Goal: Task Accomplishment & Management: Use online tool/utility

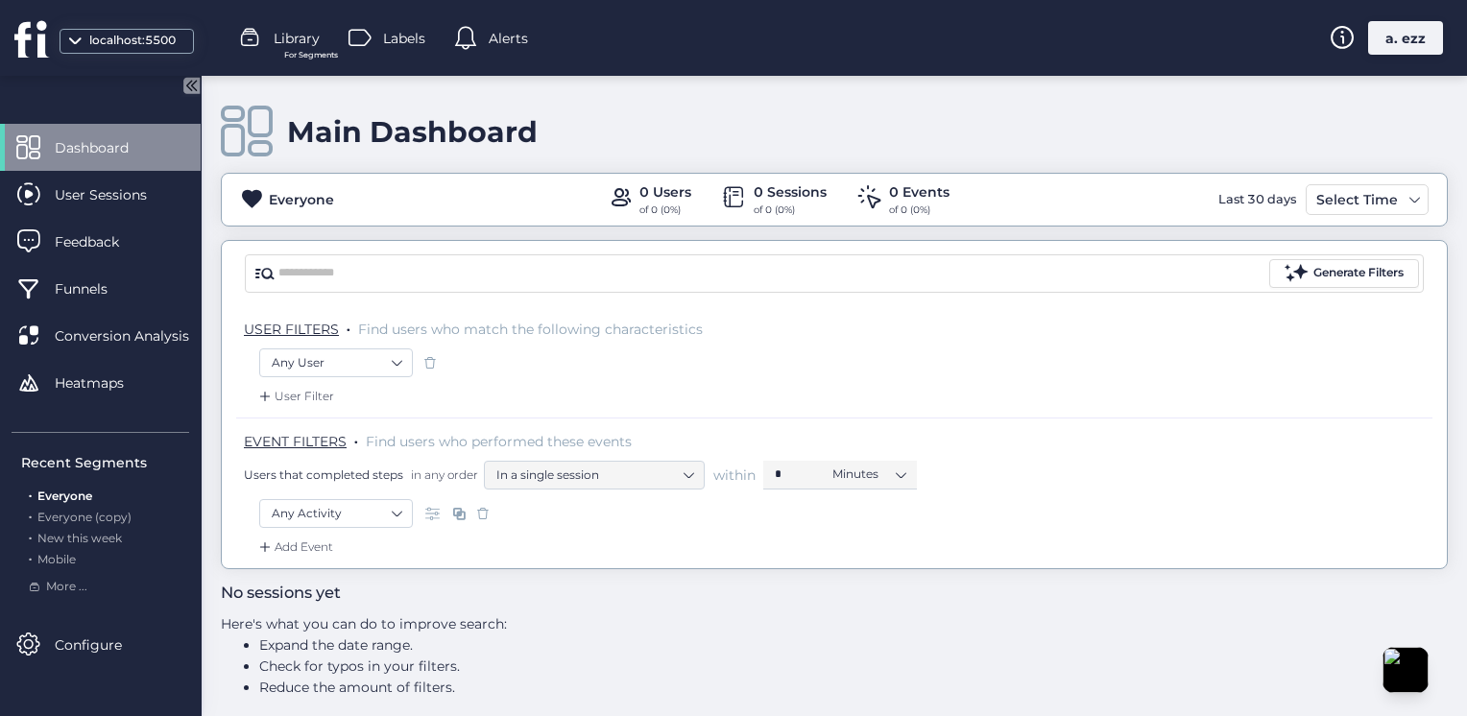
scroll to position [12, 0]
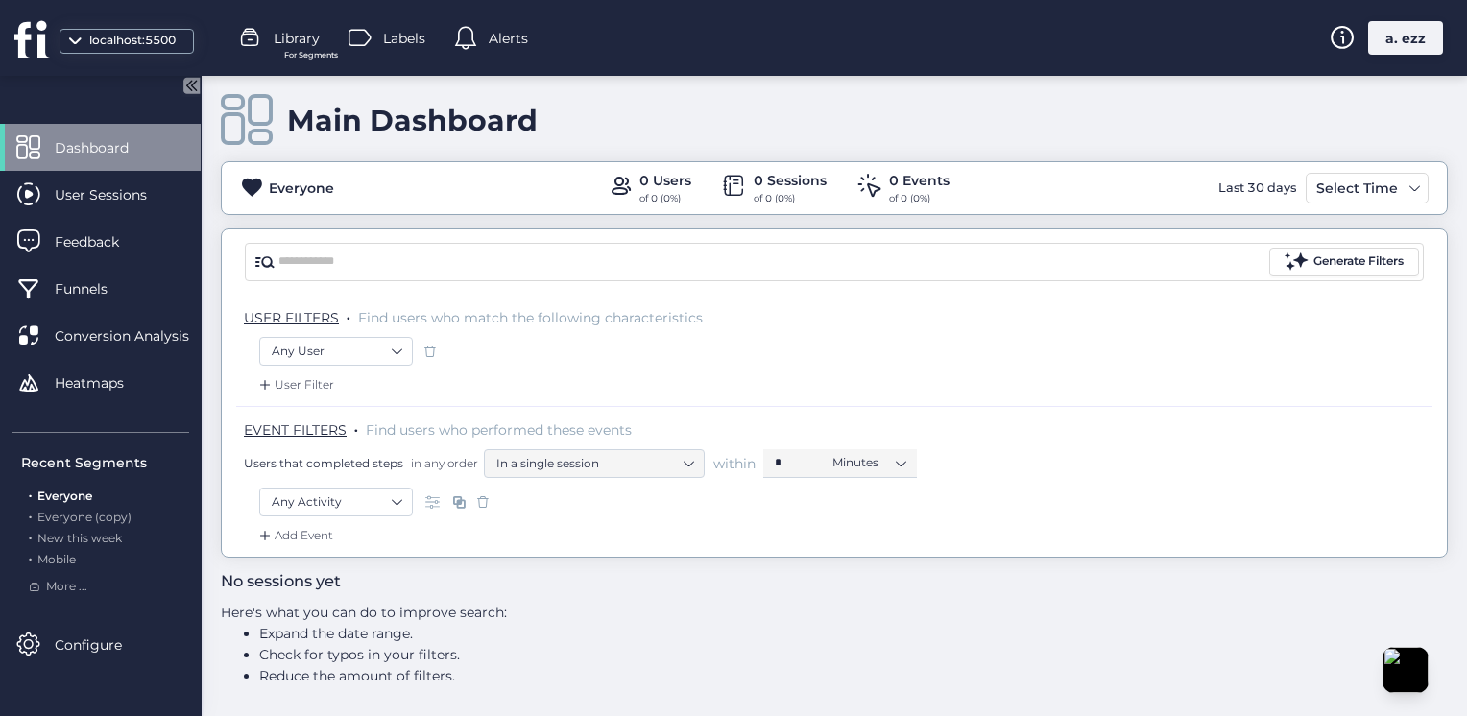
click at [115, 45] on div "localhost:5500" at bounding box center [132, 41] width 96 height 18
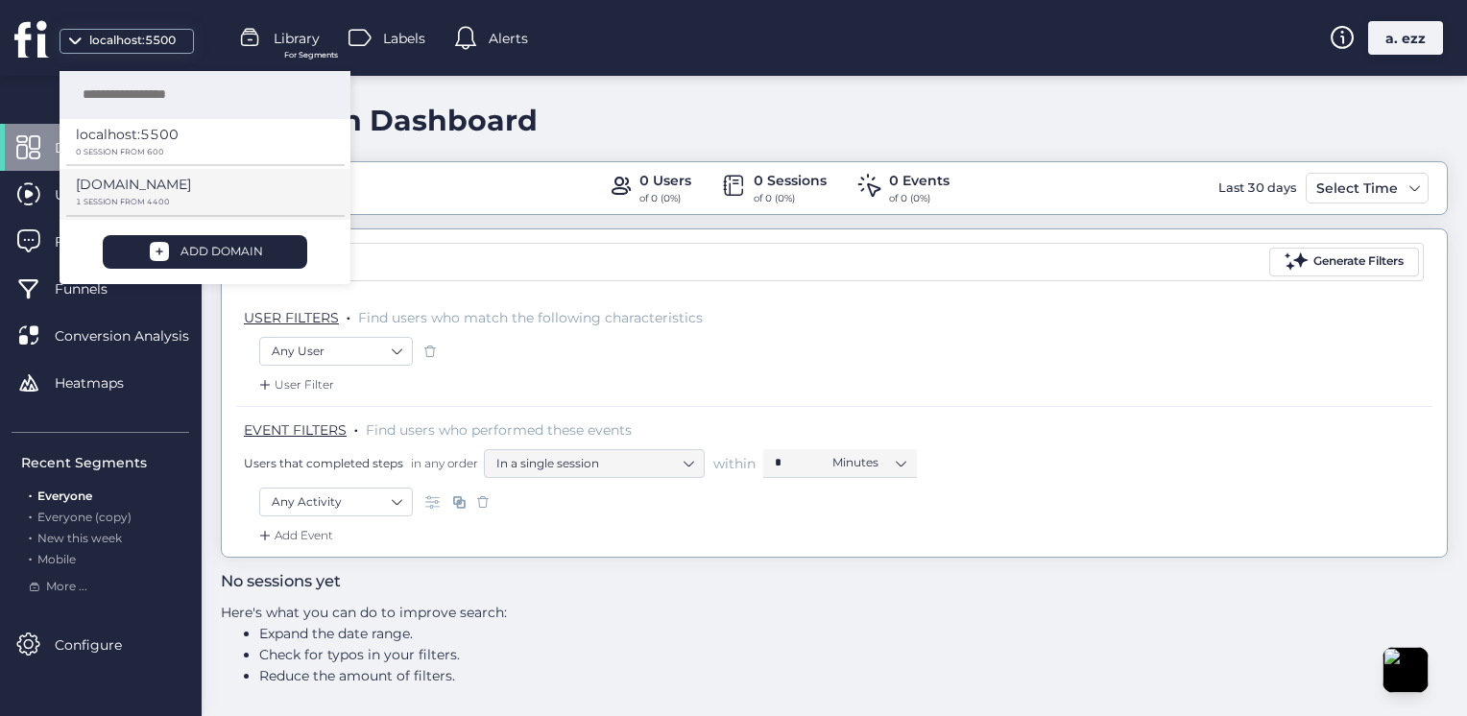
click at [173, 200] on p "1 SESSION FROM 4400" at bounding box center [198, 202] width 245 height 9
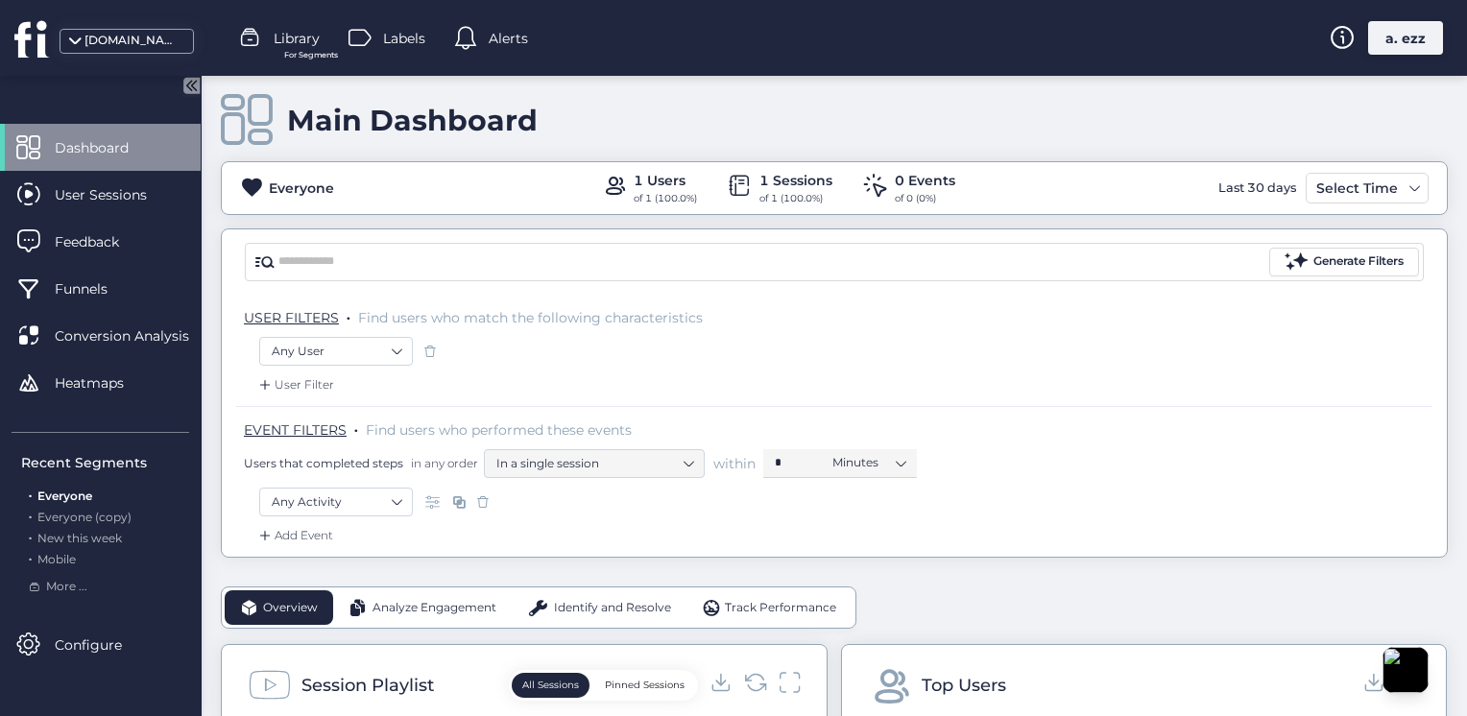
scroll to position [395, 0]
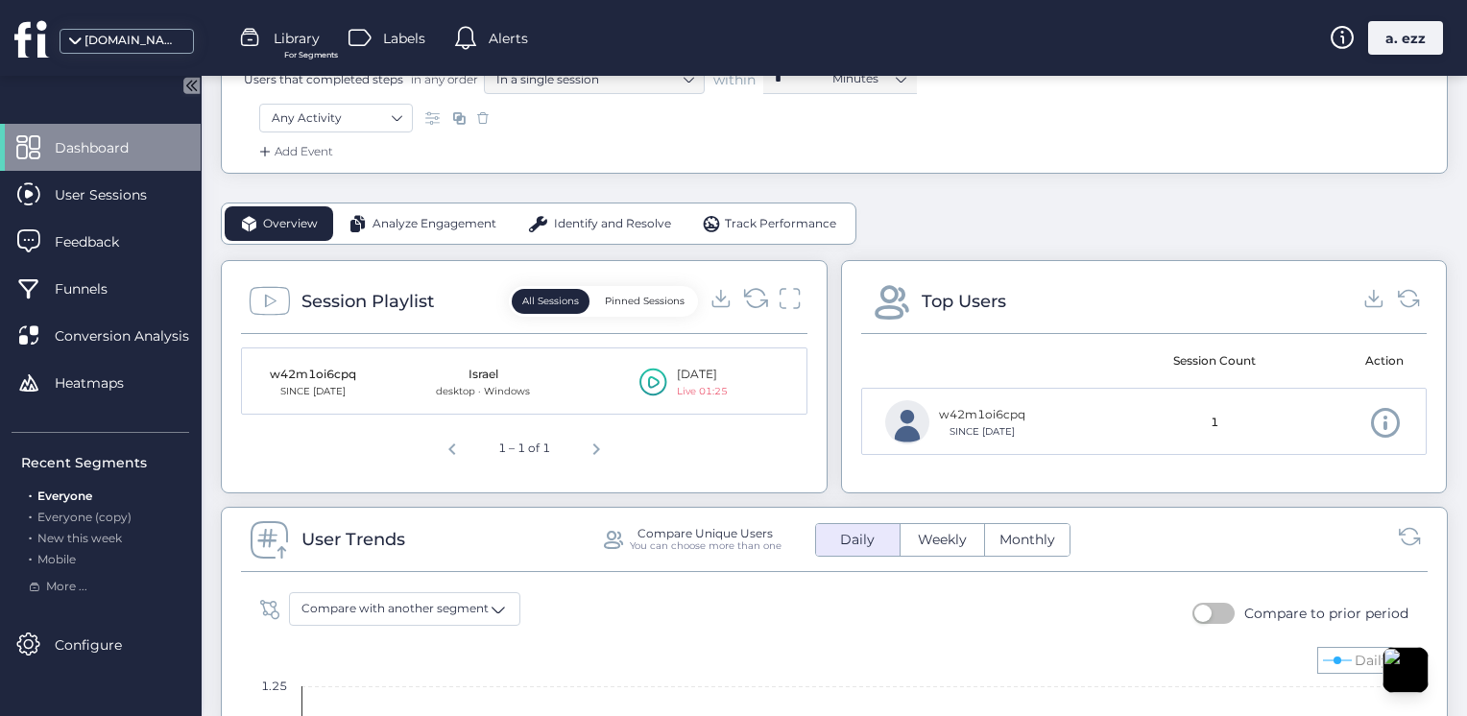
click at [760, 300] on icon at bounding box center [763, 303] width 6 height 6
click at [749, 299] on icon at bounding box center [755, 298] width 26 height 26
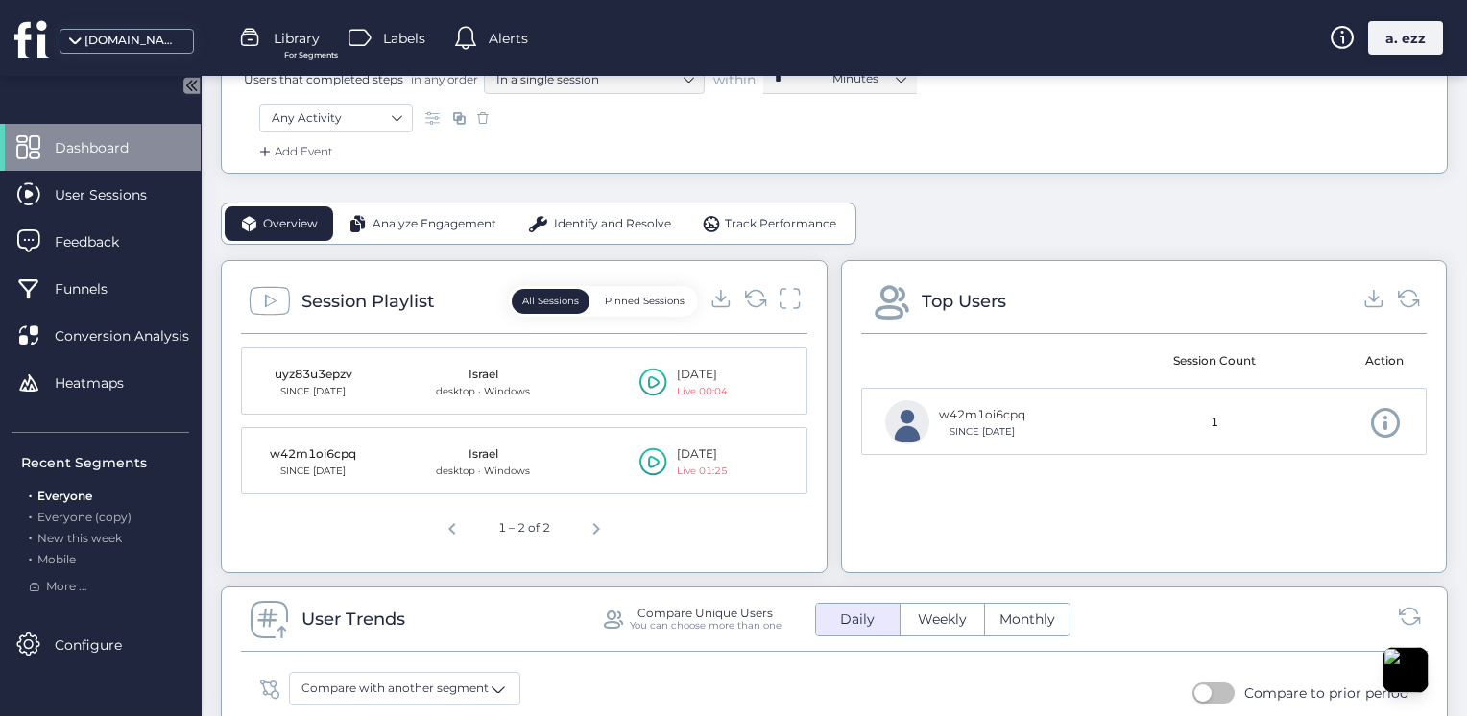
click at [639, 378] on icon at bounding box center [653, 382] width 28 height 29
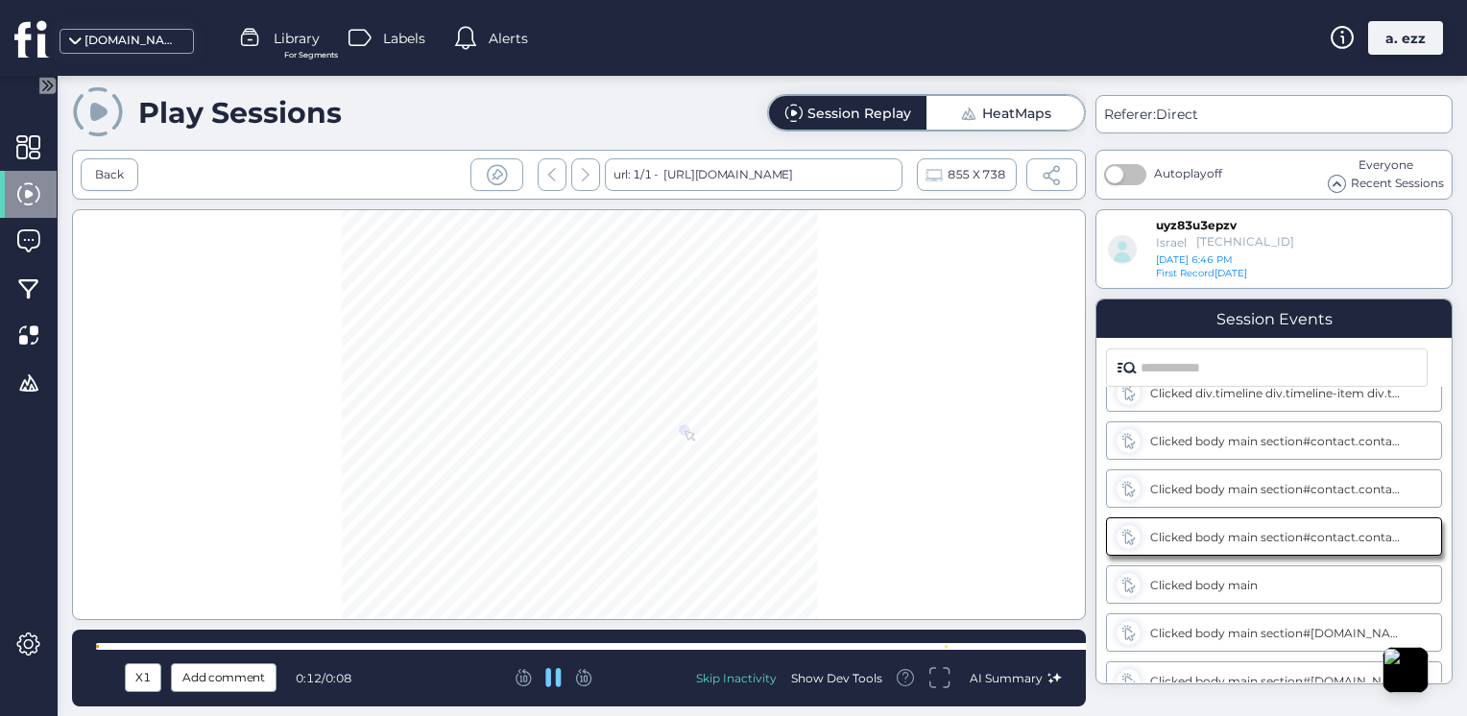
scroll to position [183, 0]
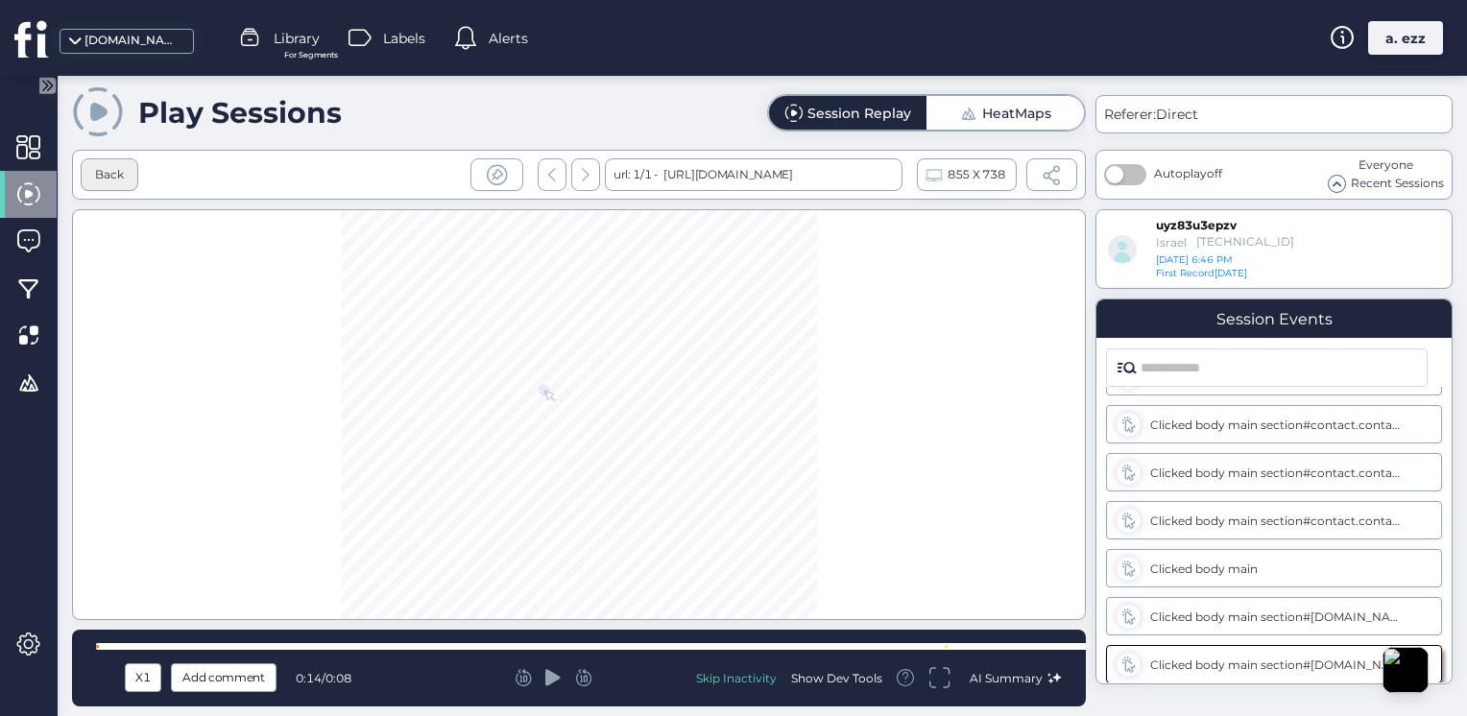
click at [102, 161] on div "Back" at bounding box center [110, 174] width 58 height 33
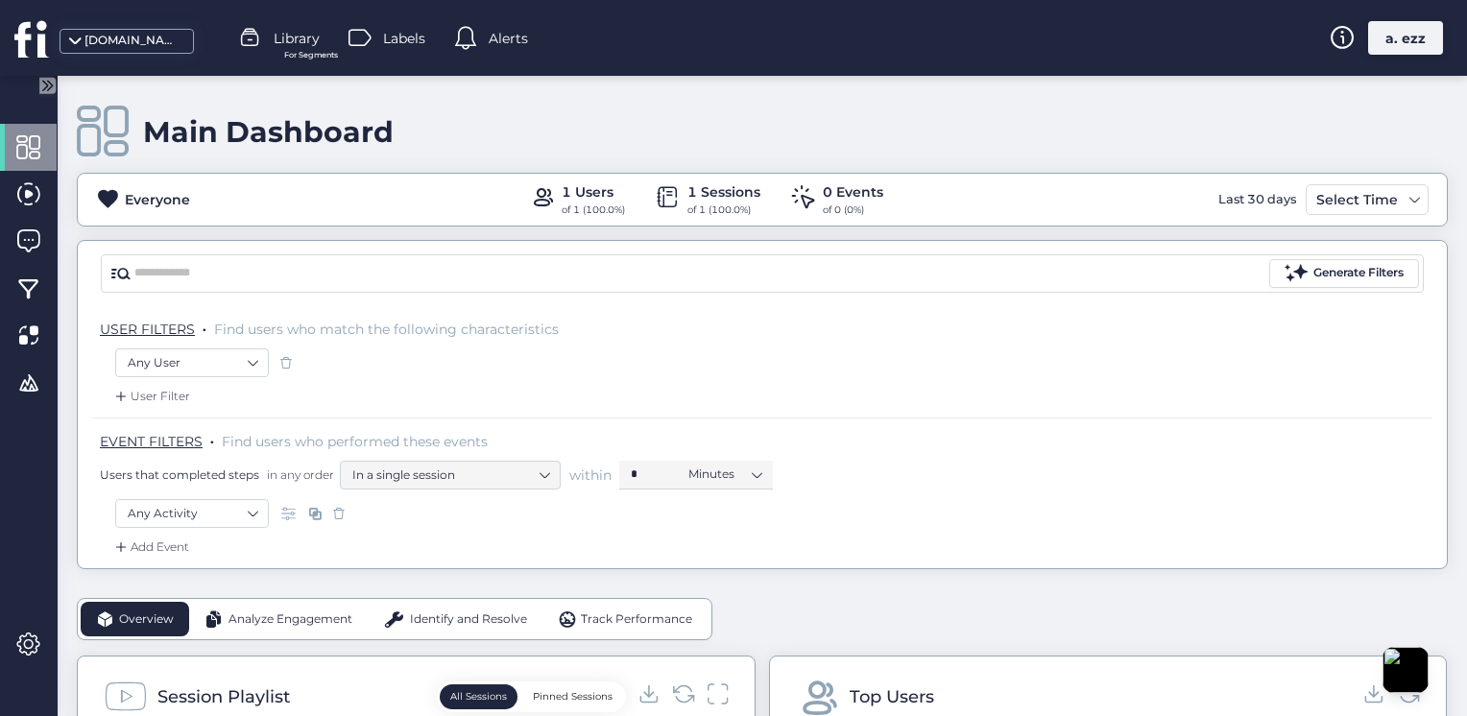
click at [495, 20] on div "muthana-abo-alez1.github.io Library For Segments Labels Alerts a. ezz" at bounding box center [733, 38] width 1467 height 76
click at [497, 37] on span "Alerts" at bounding box center [508, 38] width 39 height 21
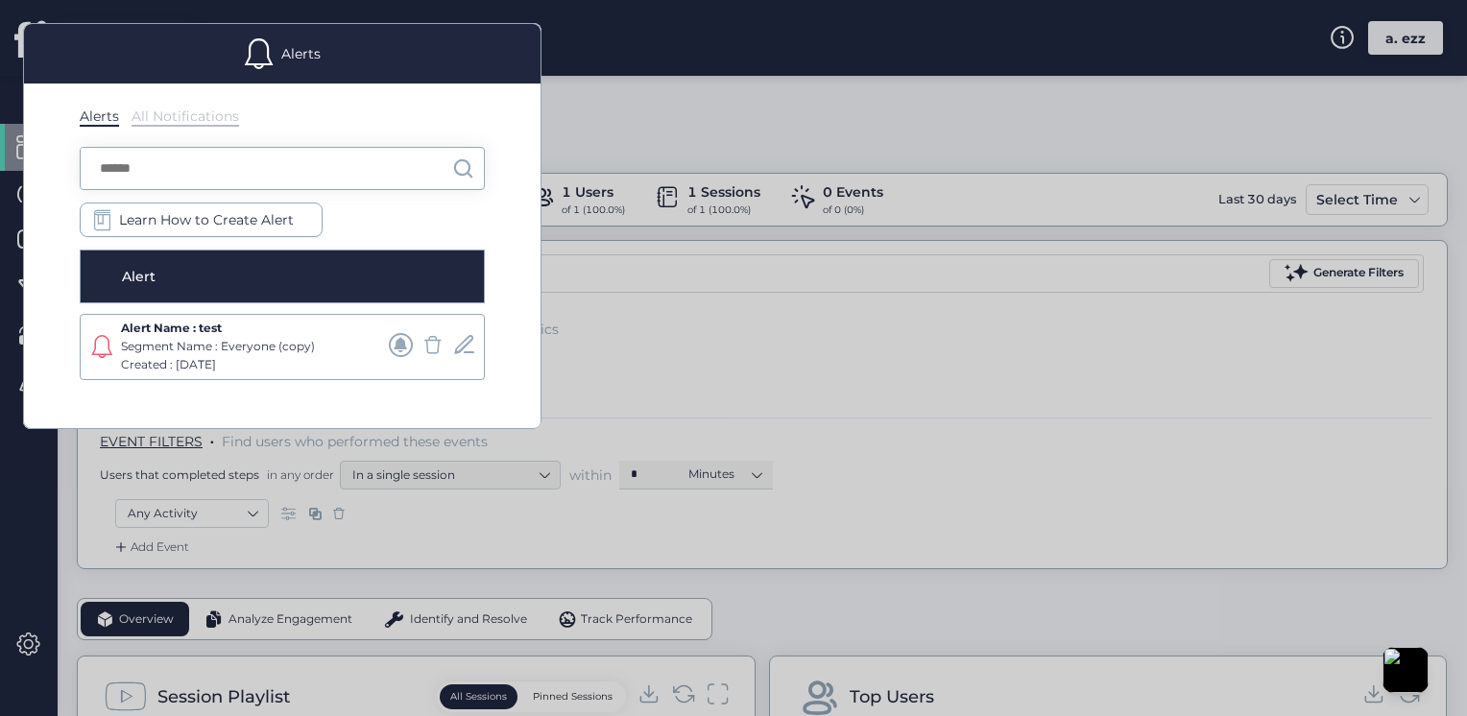
click at [686, 305] on div at bounding box center [733, 358] width 1467 height 716
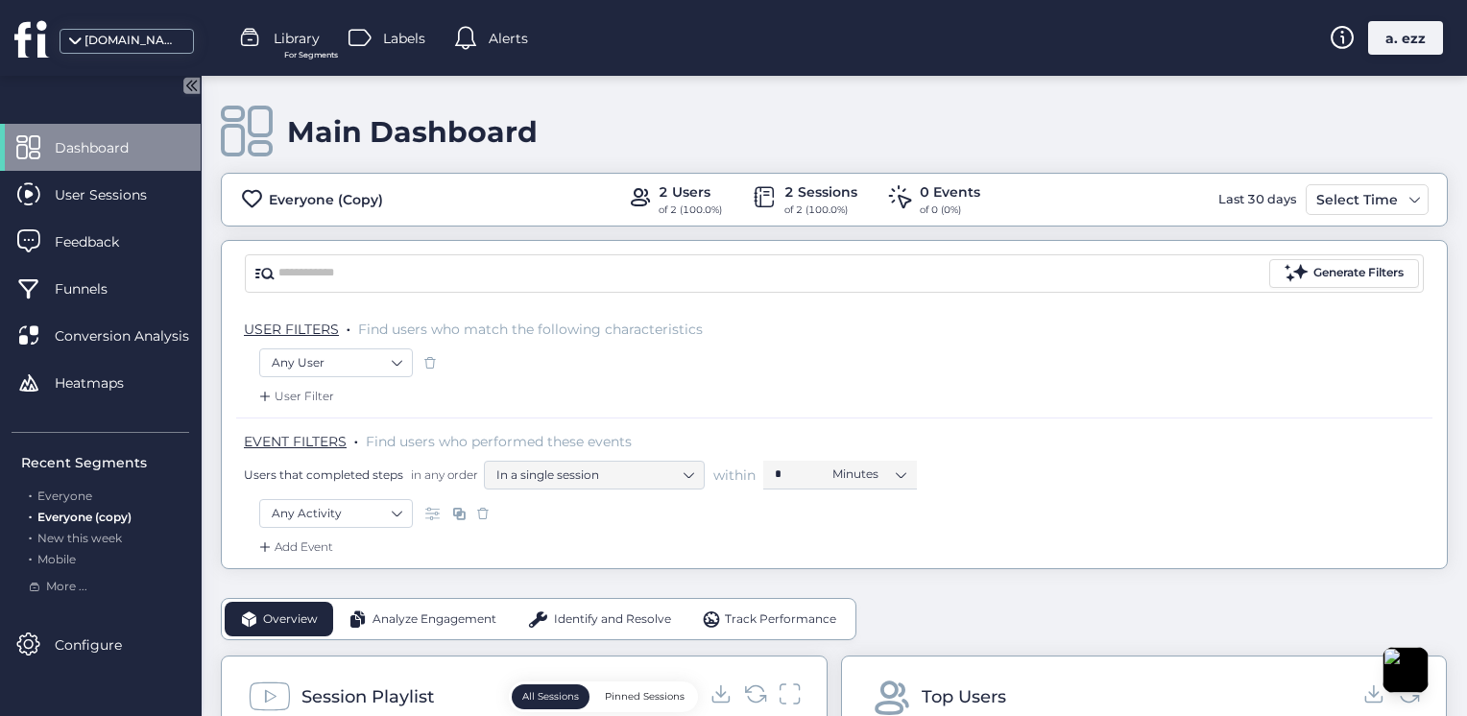
click at [506, 36] on span "Alerts" at bounding box center [508, 38] width 39 height 21
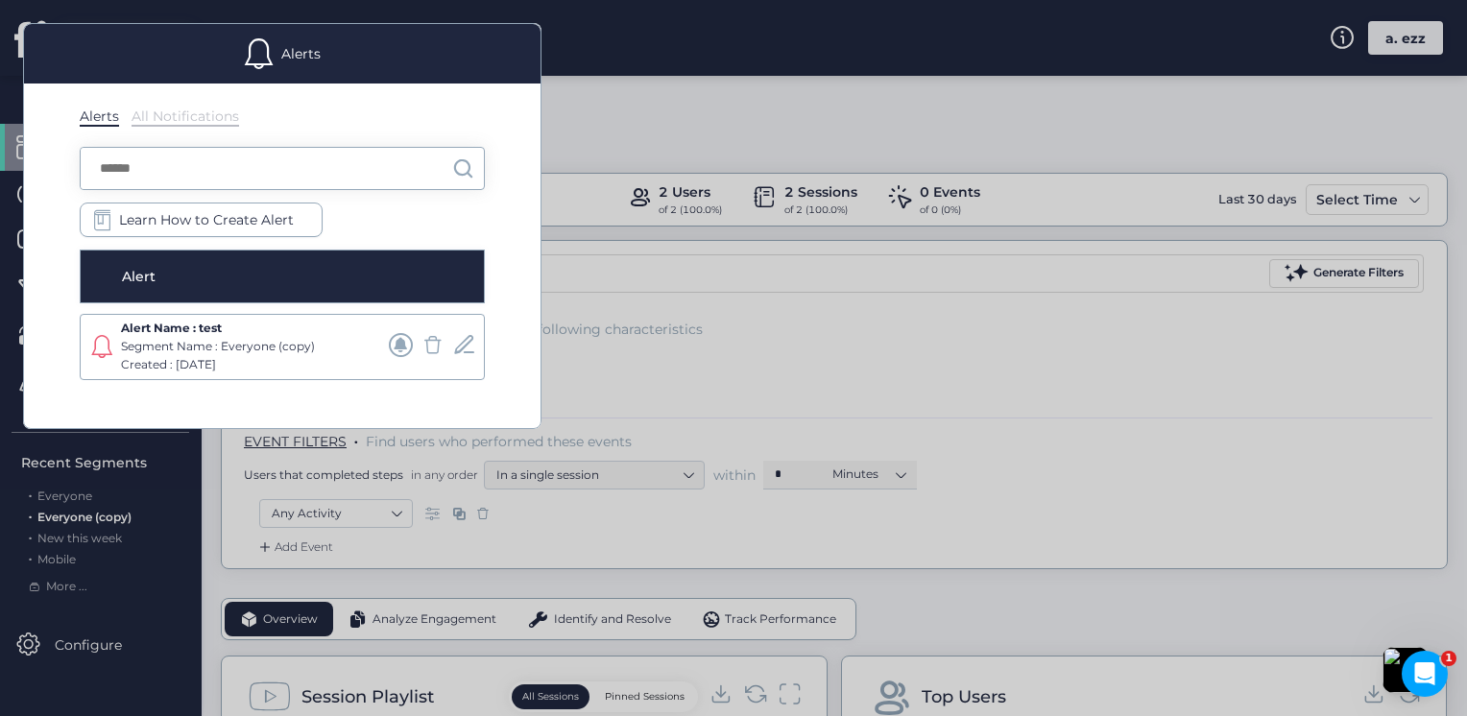
drag, startPoint x: 608, startPoint y: 110, endPoint x: 637, endPoint y: 144, distance: 44.2
click at [609, 111] on div at bounding box center [733, 358] width 1467 height 716
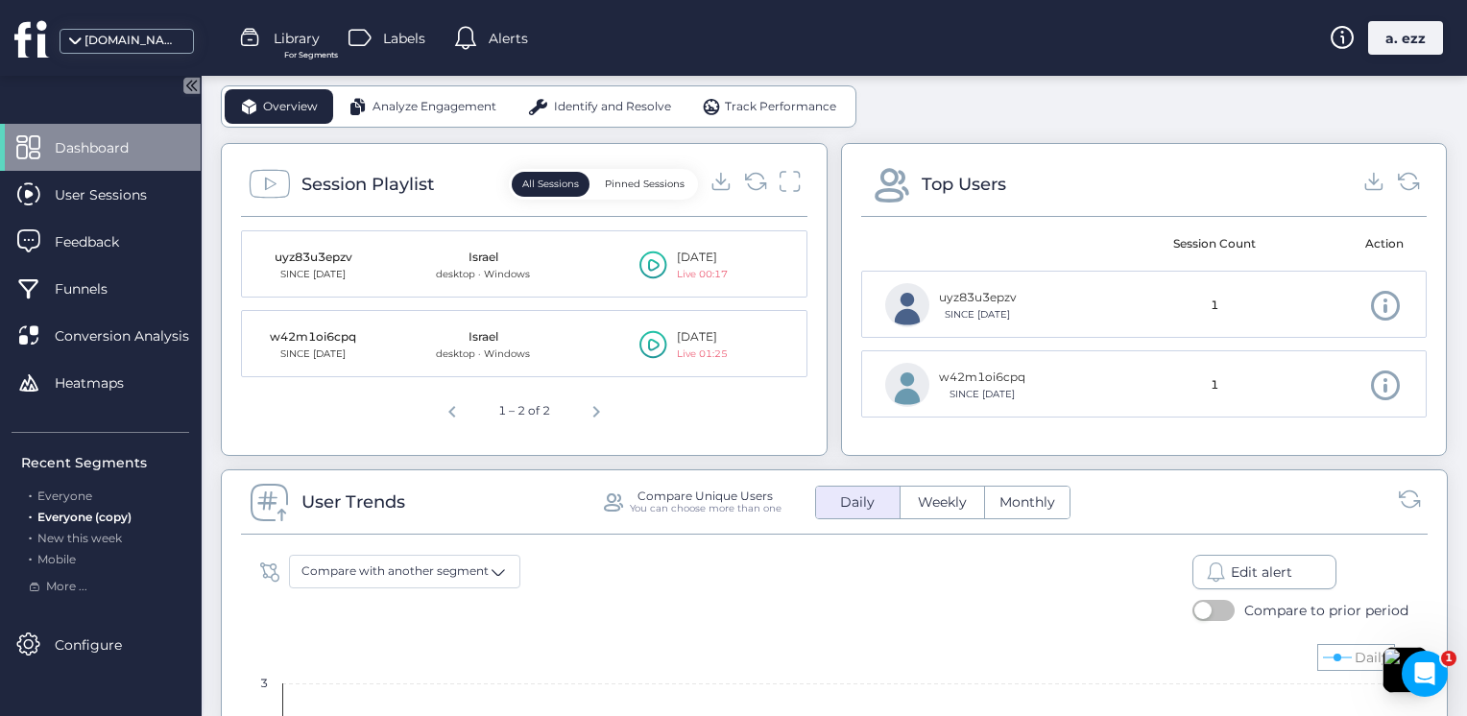
scroll to position [480, 0]
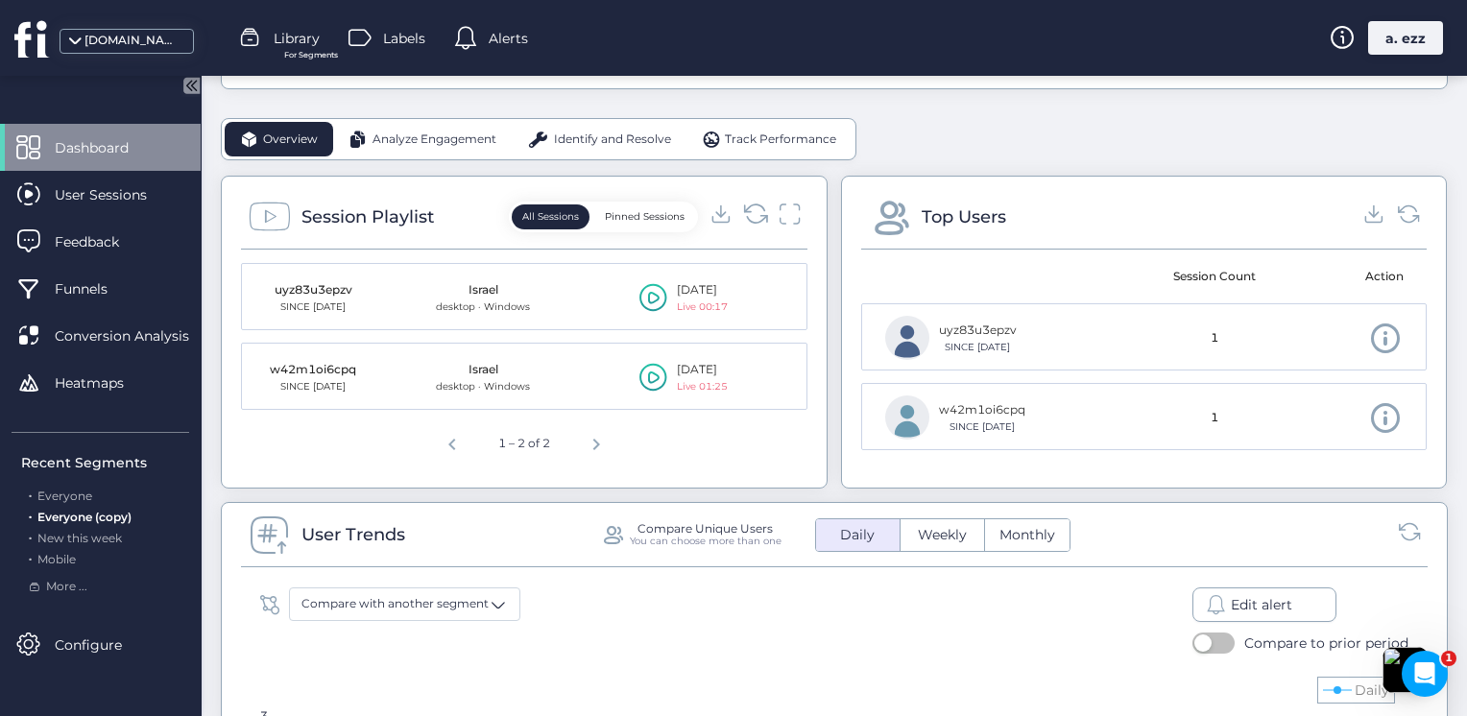
click at [752, 210] on icon at bounding box center [755, 214] width 26 height 26
click at [513, 46] on span "Alerts" at bounding box center [508, 38] width 39 height 21
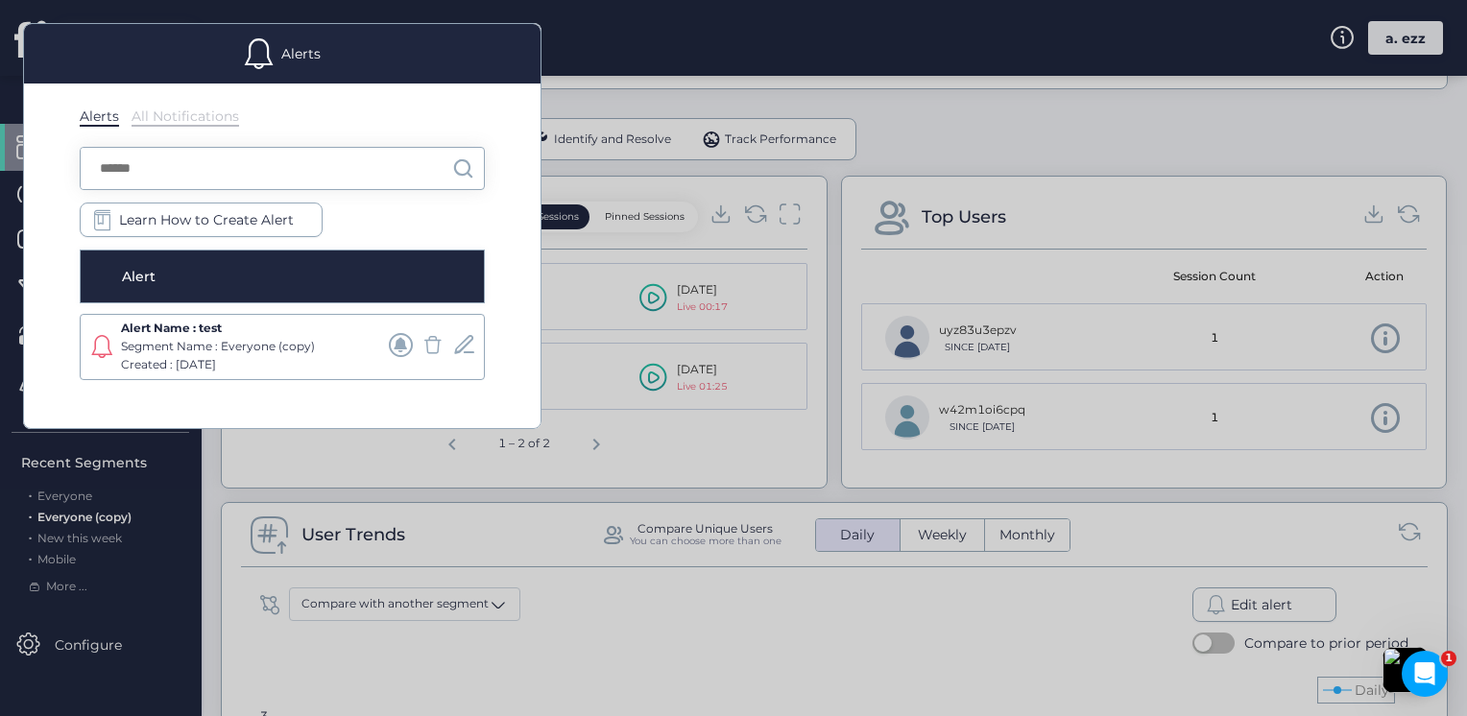
click at [723, 87] on div at bounding box center [733, 358] width 1467 height 716
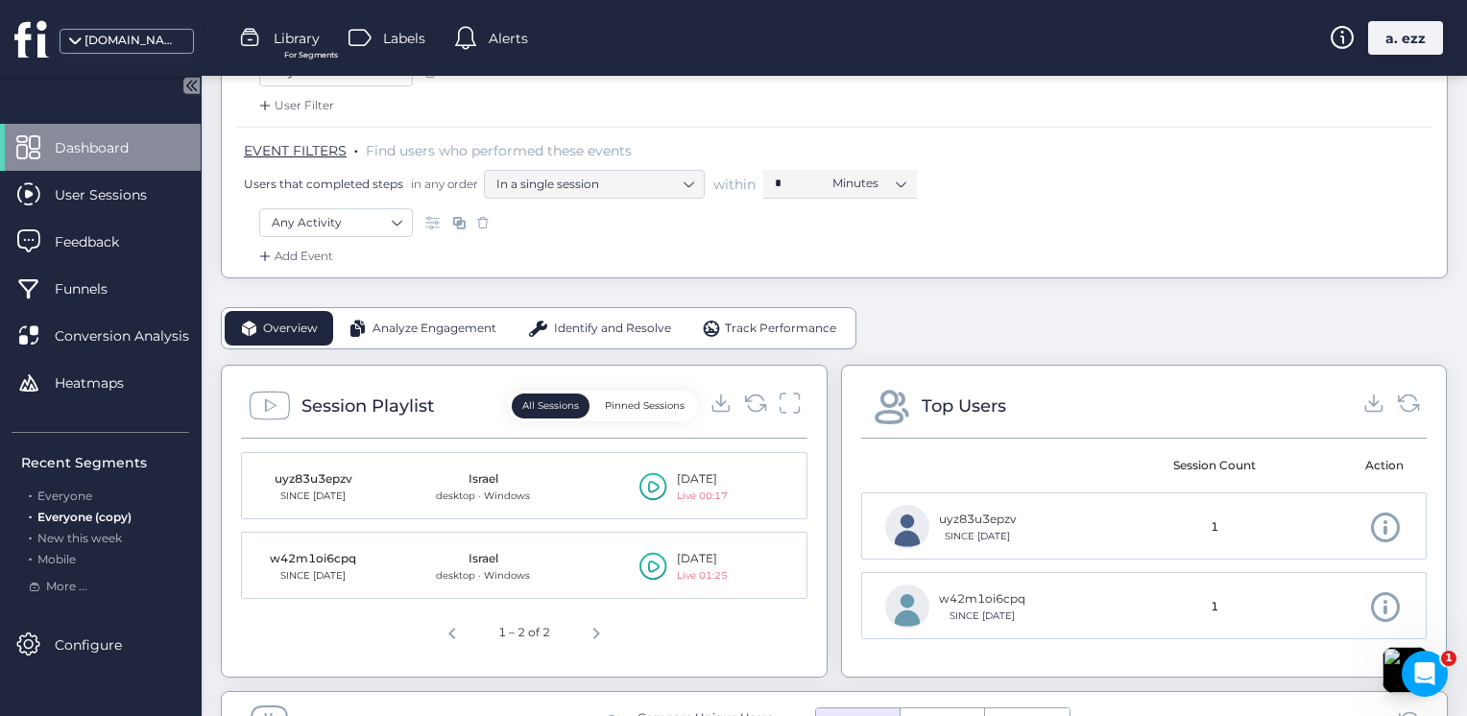
scroll to position [288, 0]
drag, startPoint x: 477, startPoint y: 64, endPoint x: 483, endPoint y: 39, distance: 25.6
click at [477, 63] on div "muthana-abo-alez1.github.io Library For Segments Labels Alerts a. ezz" at bounding box center [733, 38] width 1467 height 76
click at [483, 39] on div at bounding box center [468, 38] width 29 height 29
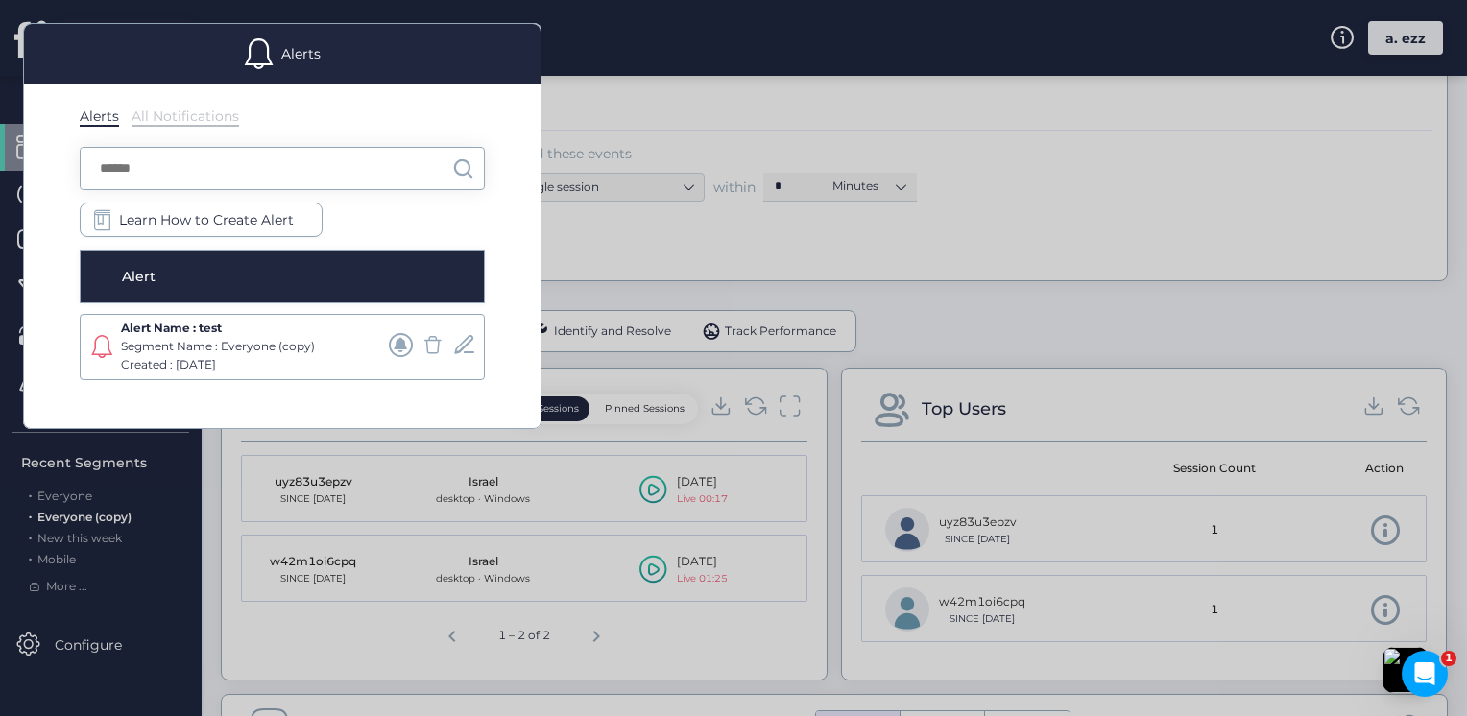
click at [404, 349] on span at bounding box center [401, 345] width 24 height 24
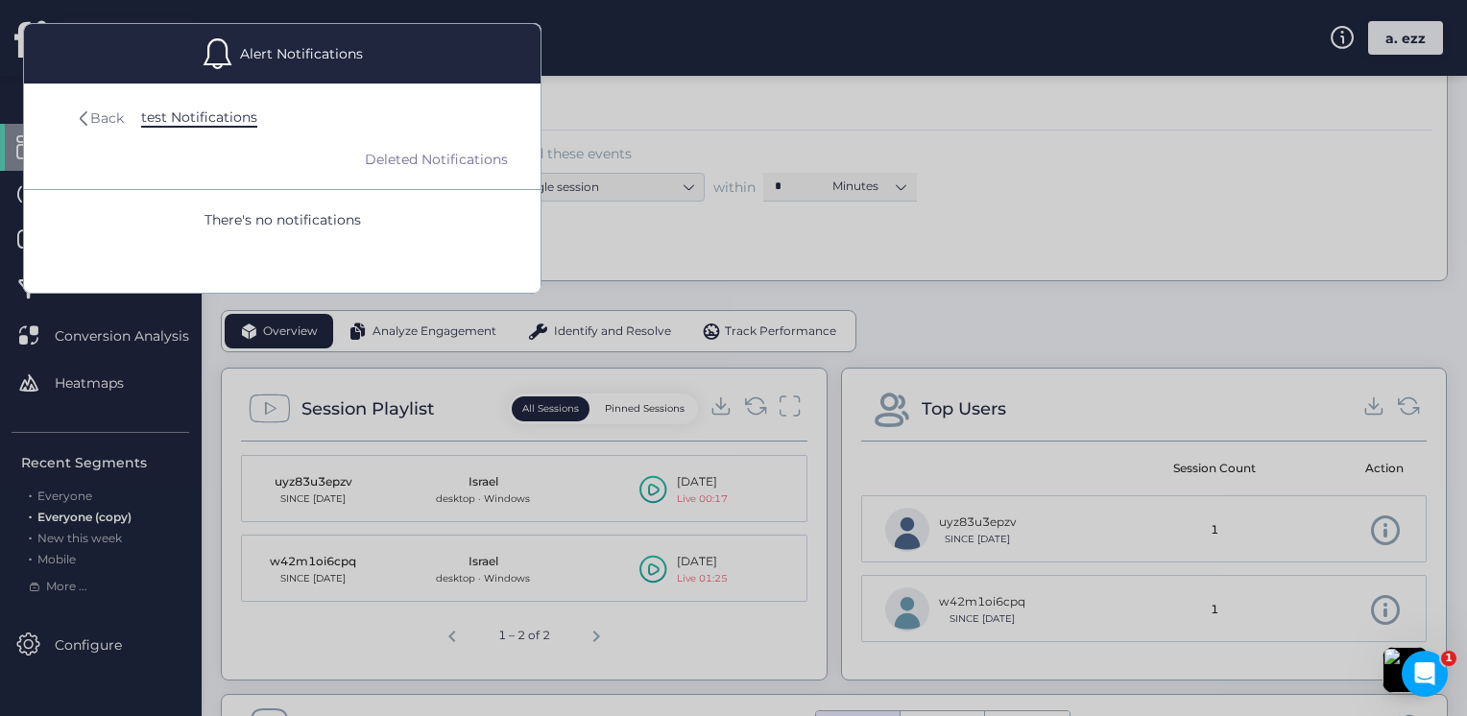
click at [107, 118] on div "Back" at bounding box center [107, 117] width 34 height 21
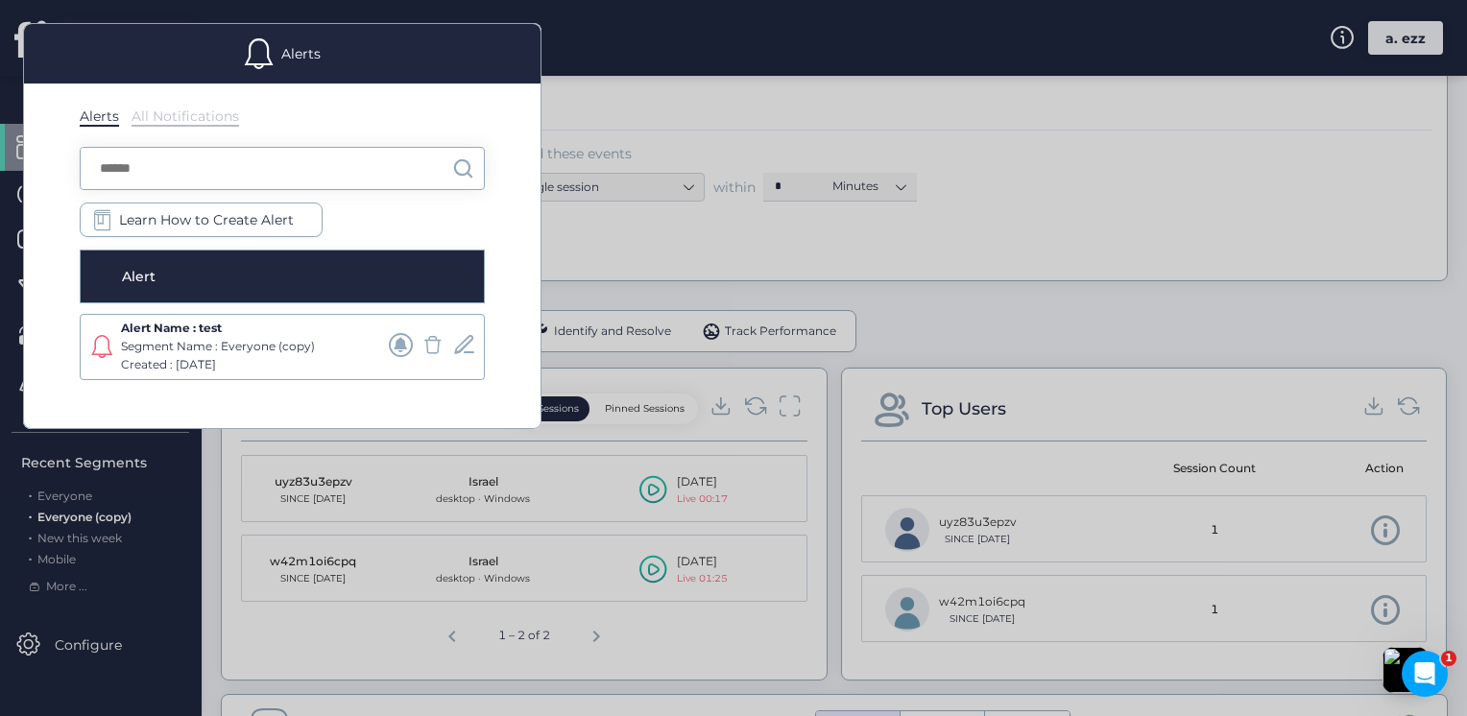
click at [693, 284] on div at bounding box center [733, 358] width 1467 height 716
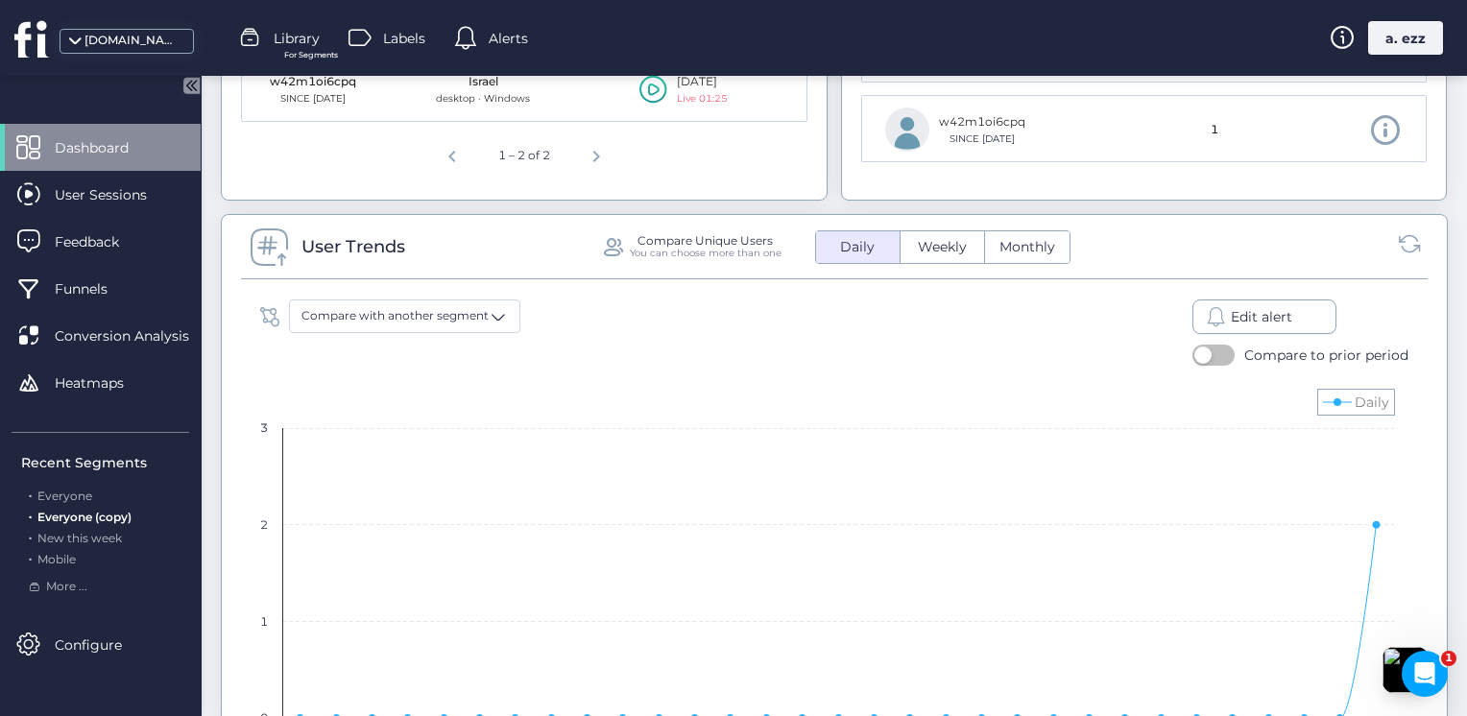
scroll to position [480, 0]
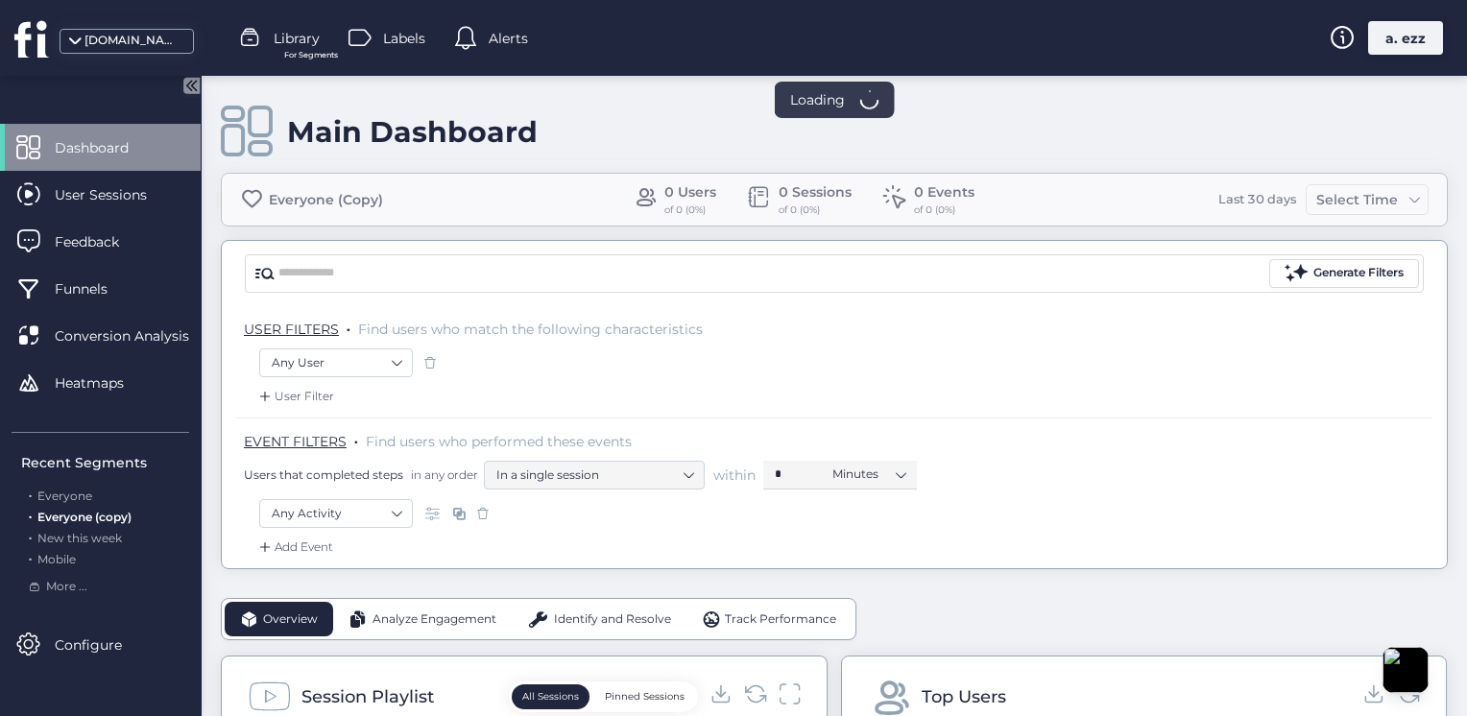
click at [495, 40] on span "Alerts" at bounding box center [508, 38] width 39 height 21
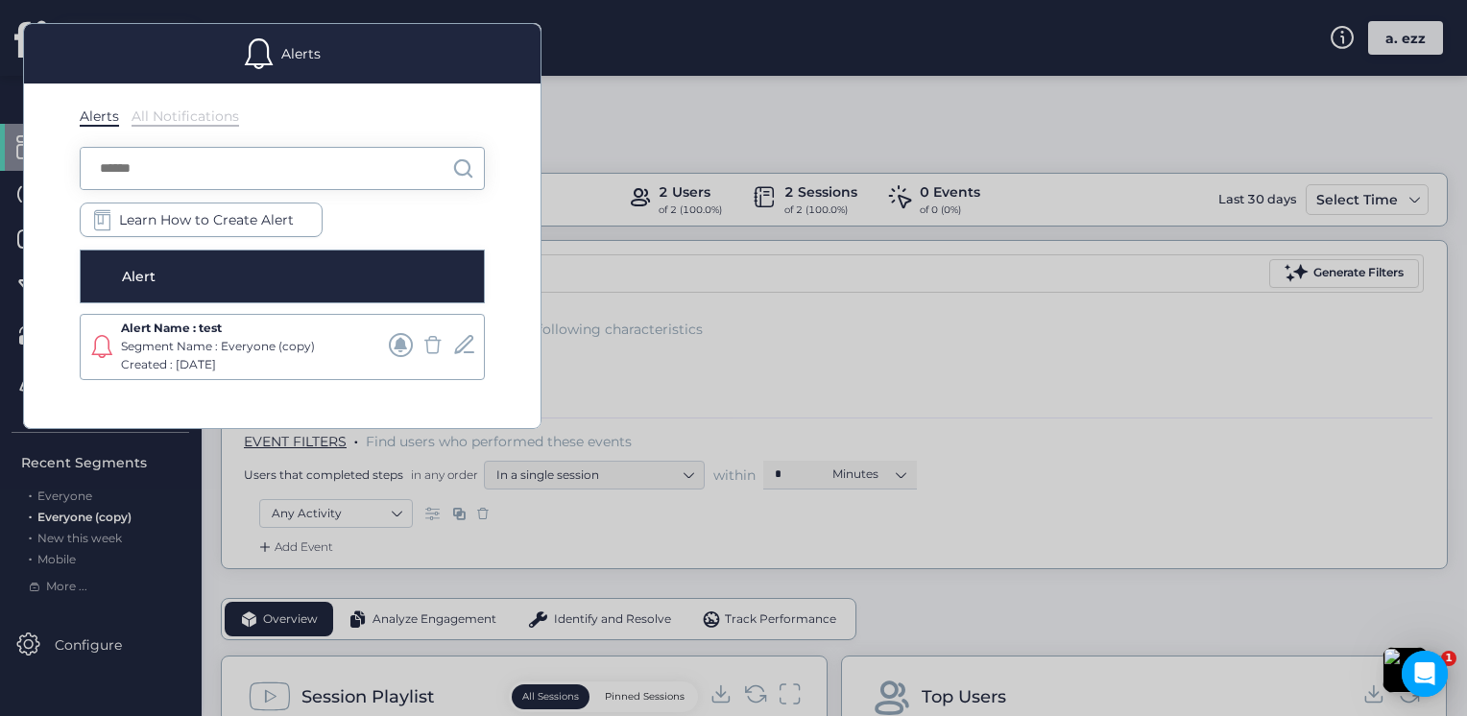
click at [629, 129] on div at bounding box center [733, 358] width 1467 height 716
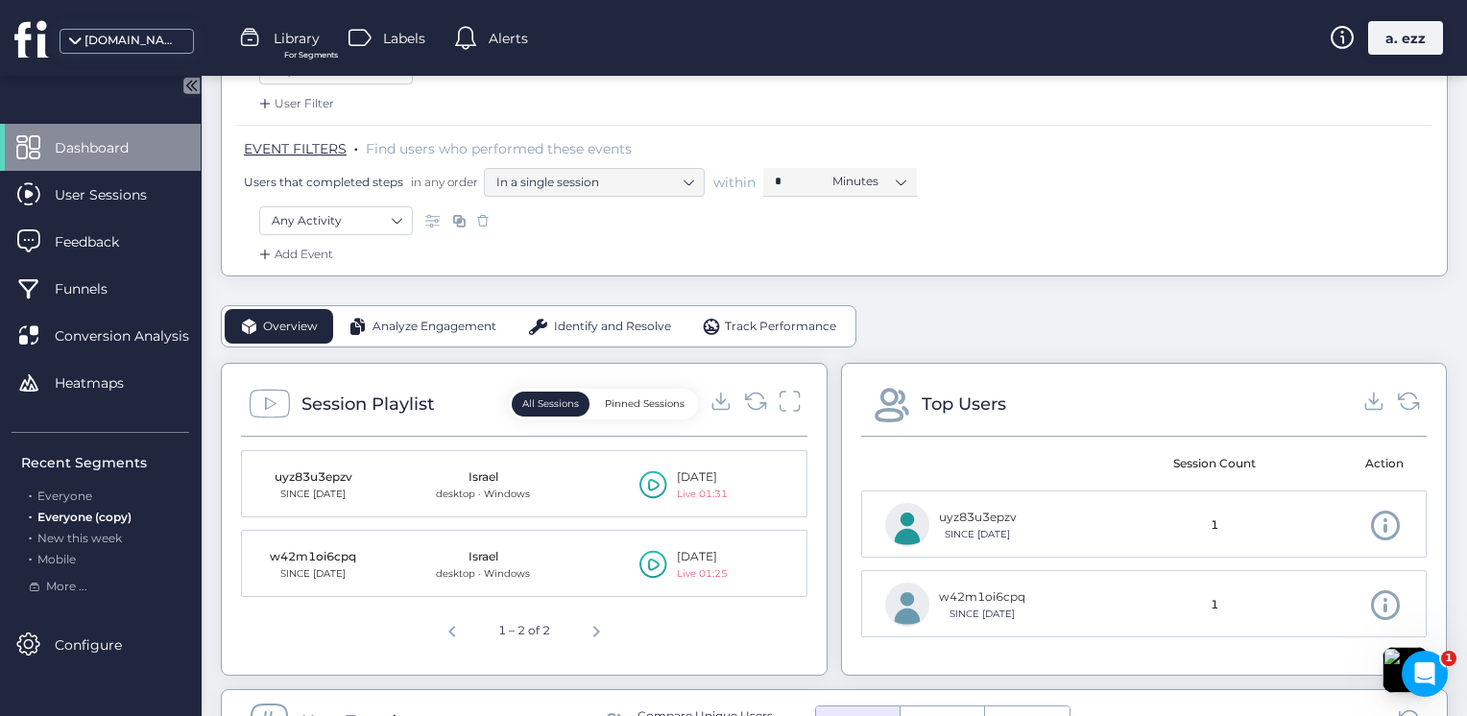
scroll to position [384, 0]
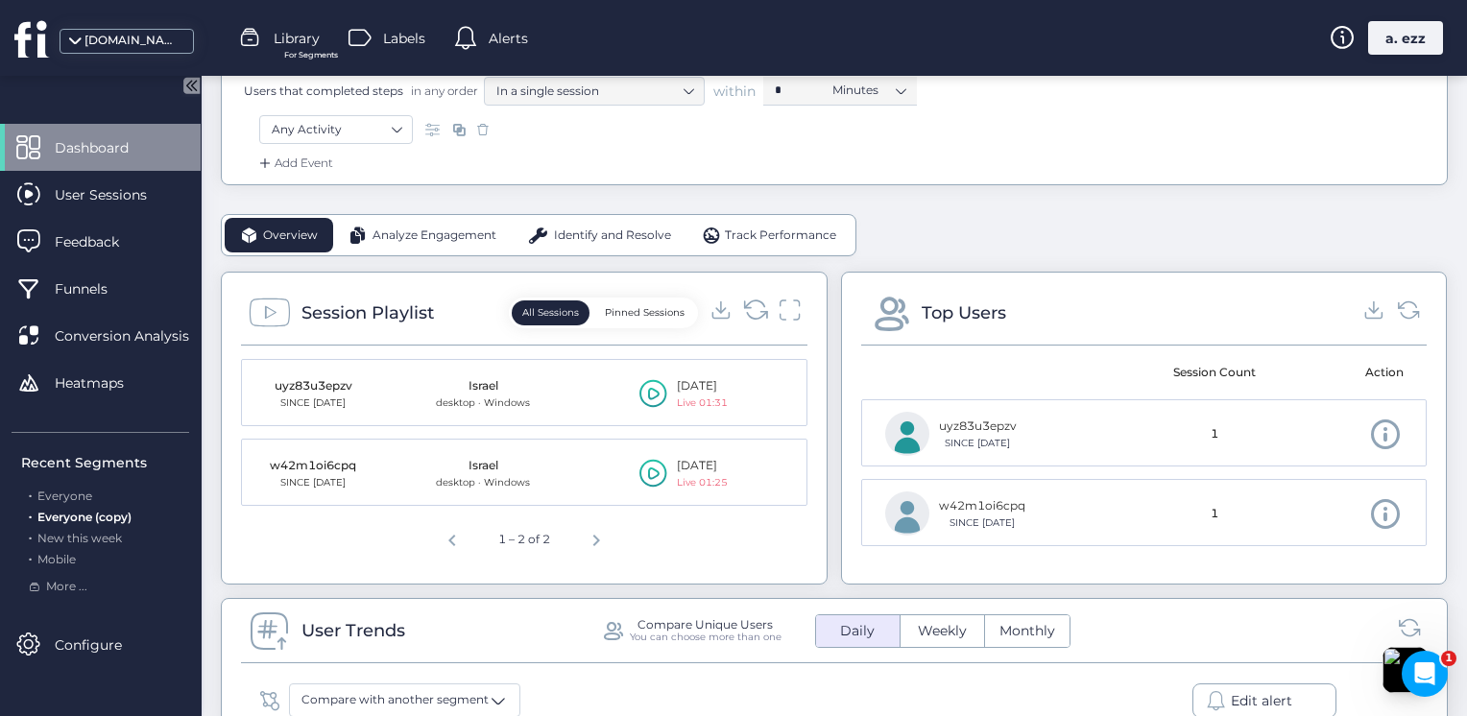
click at [748, 314] on icon at bounding box center [755, 310] width 26 height 26
click at [751, 310] on icon at bounding box center [755, 310] width 26 height 26
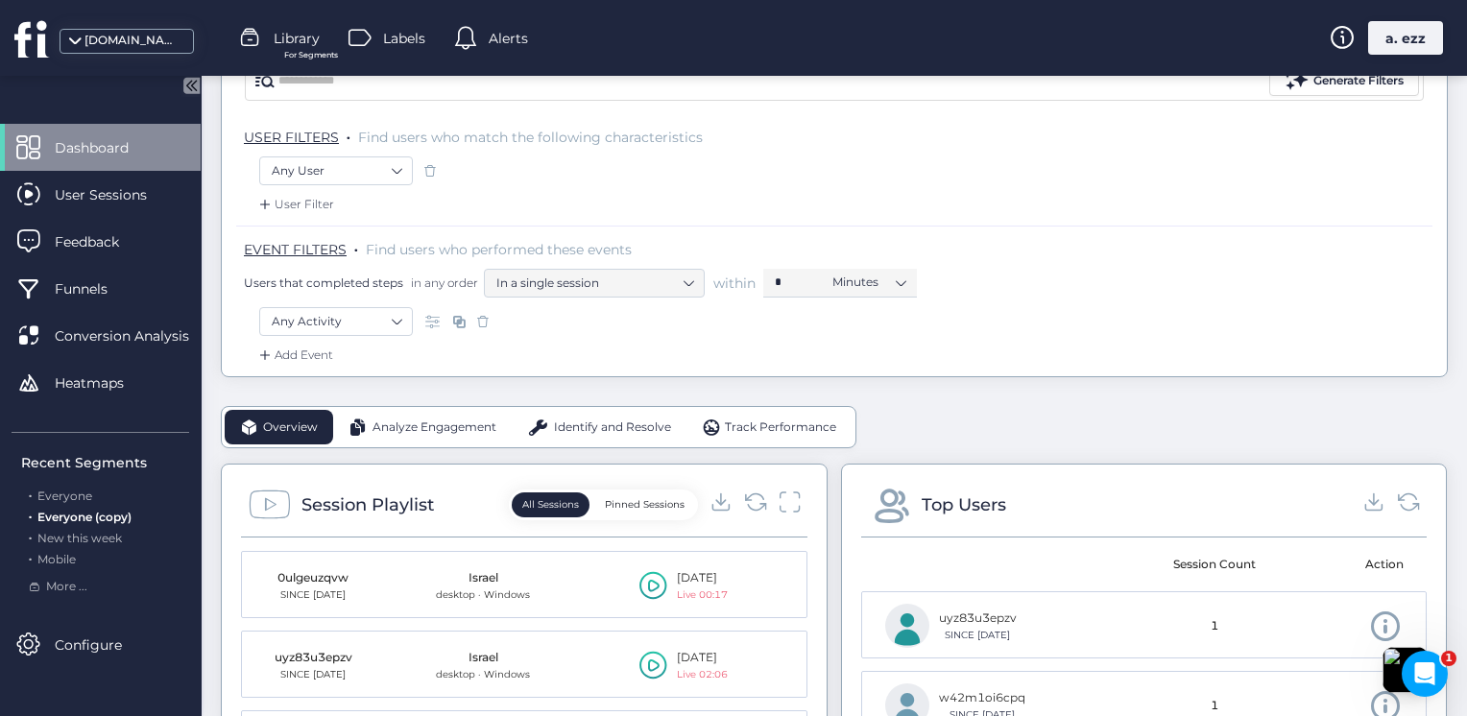
scroll to position [0, 0]
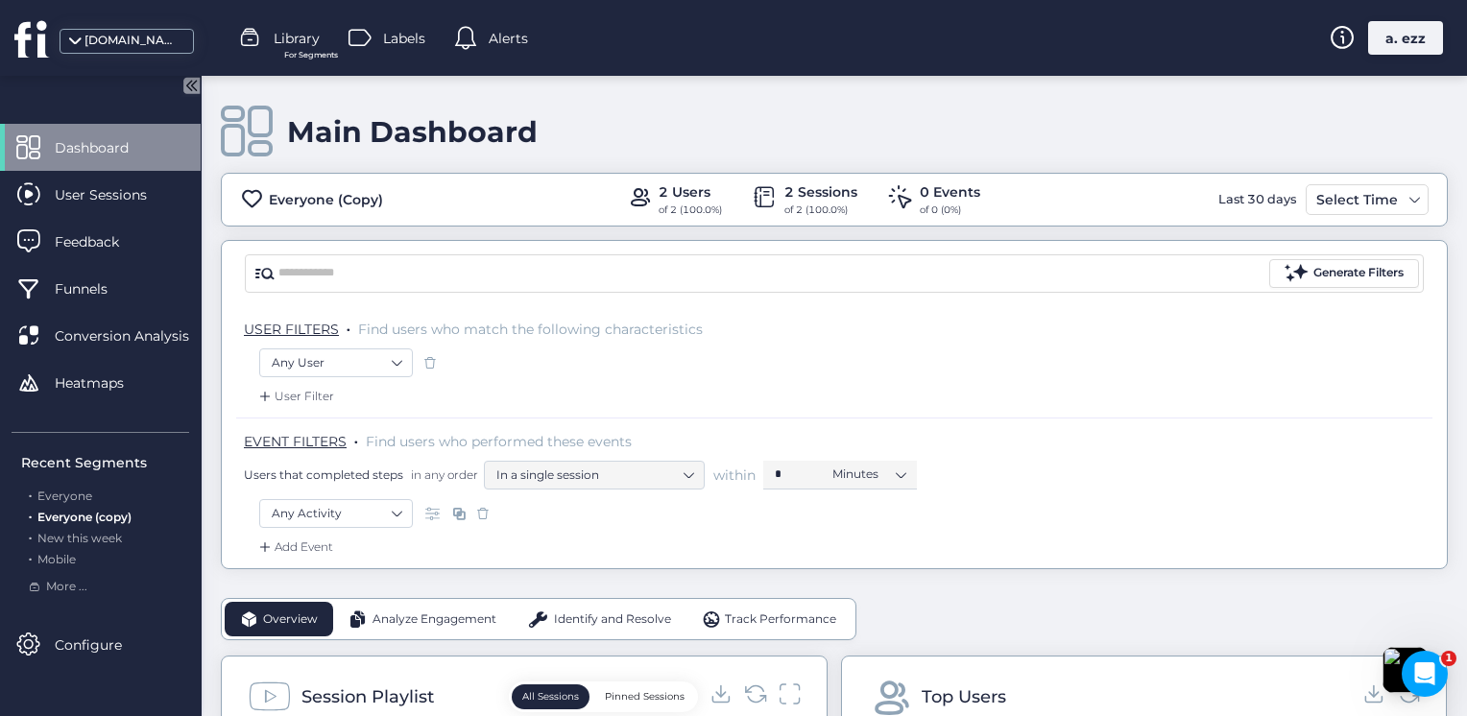
click at [504, 33] on span "Alerts" at bounding box center [508, 38] width 39 height 21
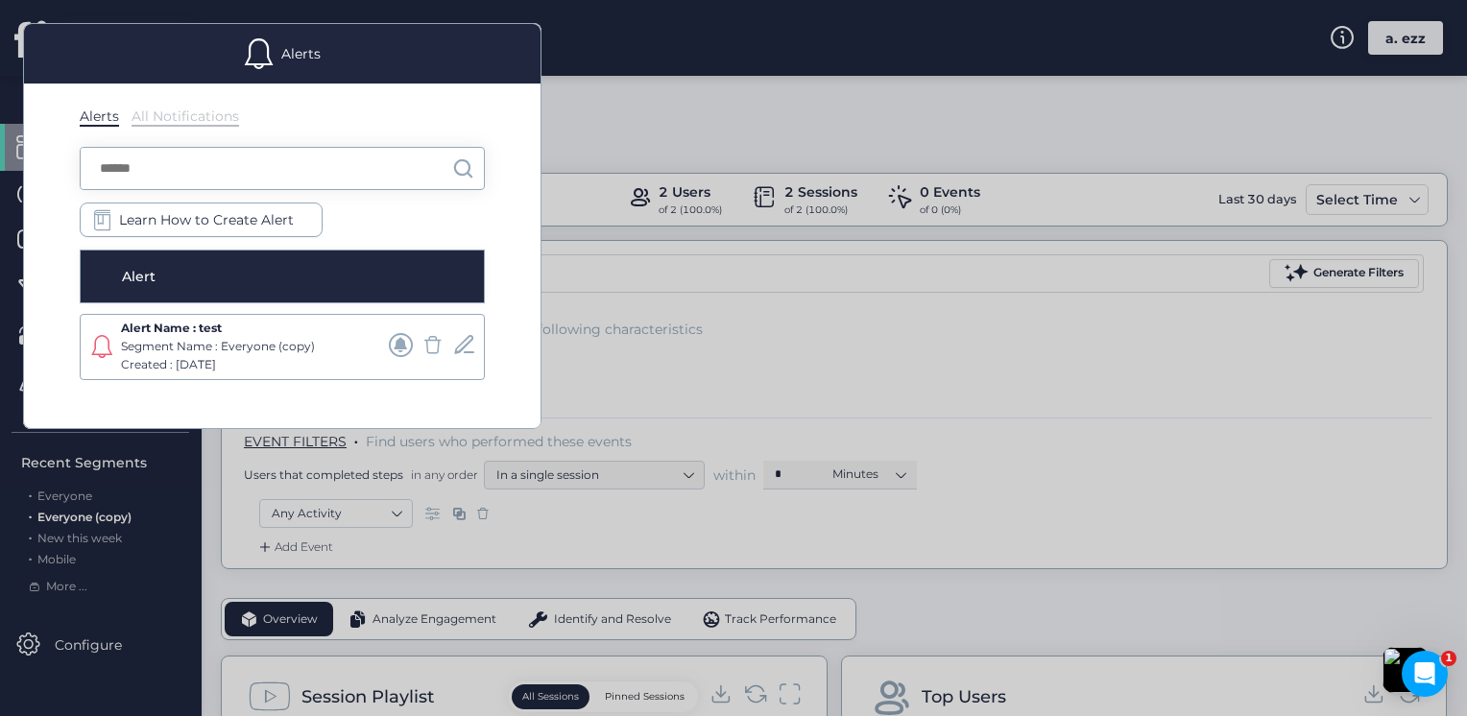
click at [648, 309] on div at bounding box center [733, 358] width 1467 height 716
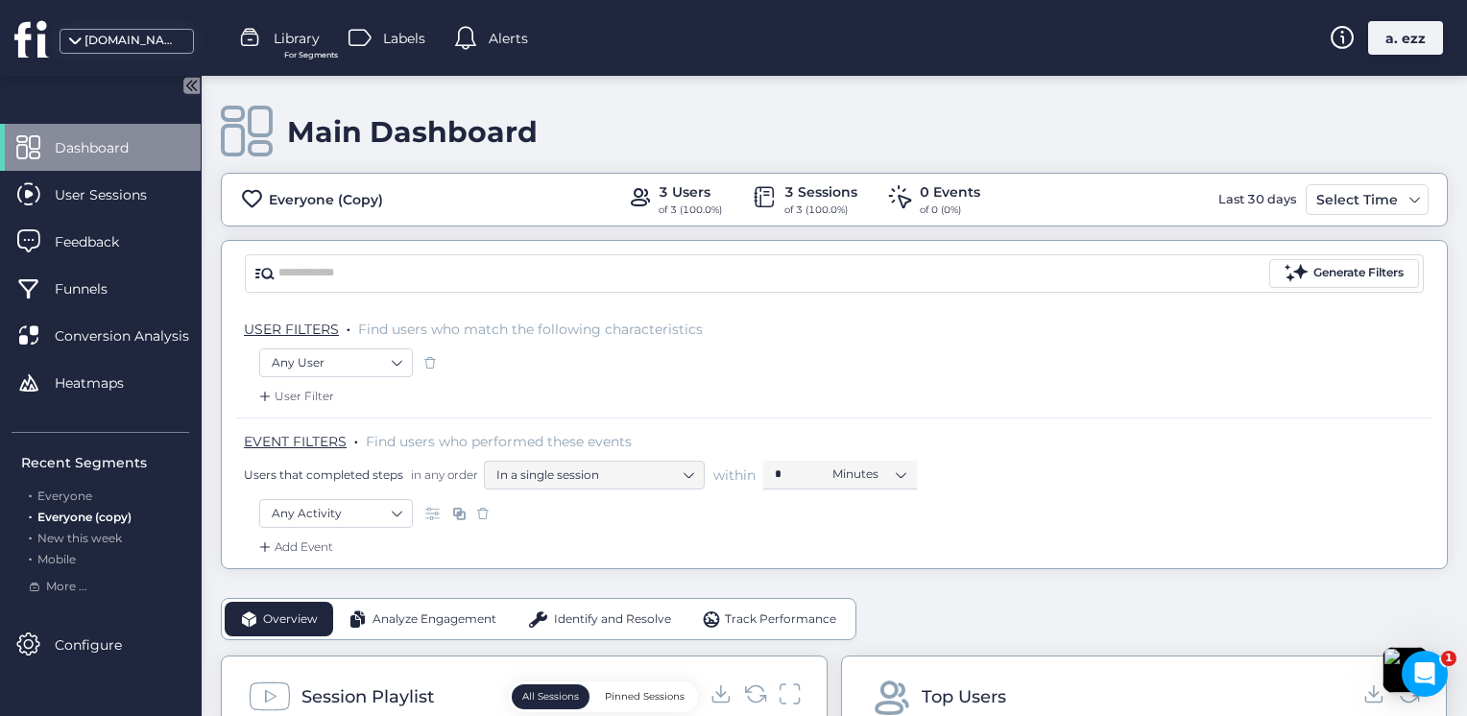
click at [520, 41] on span "Alerts" at bounding box center [508, 38] width 39 height 21
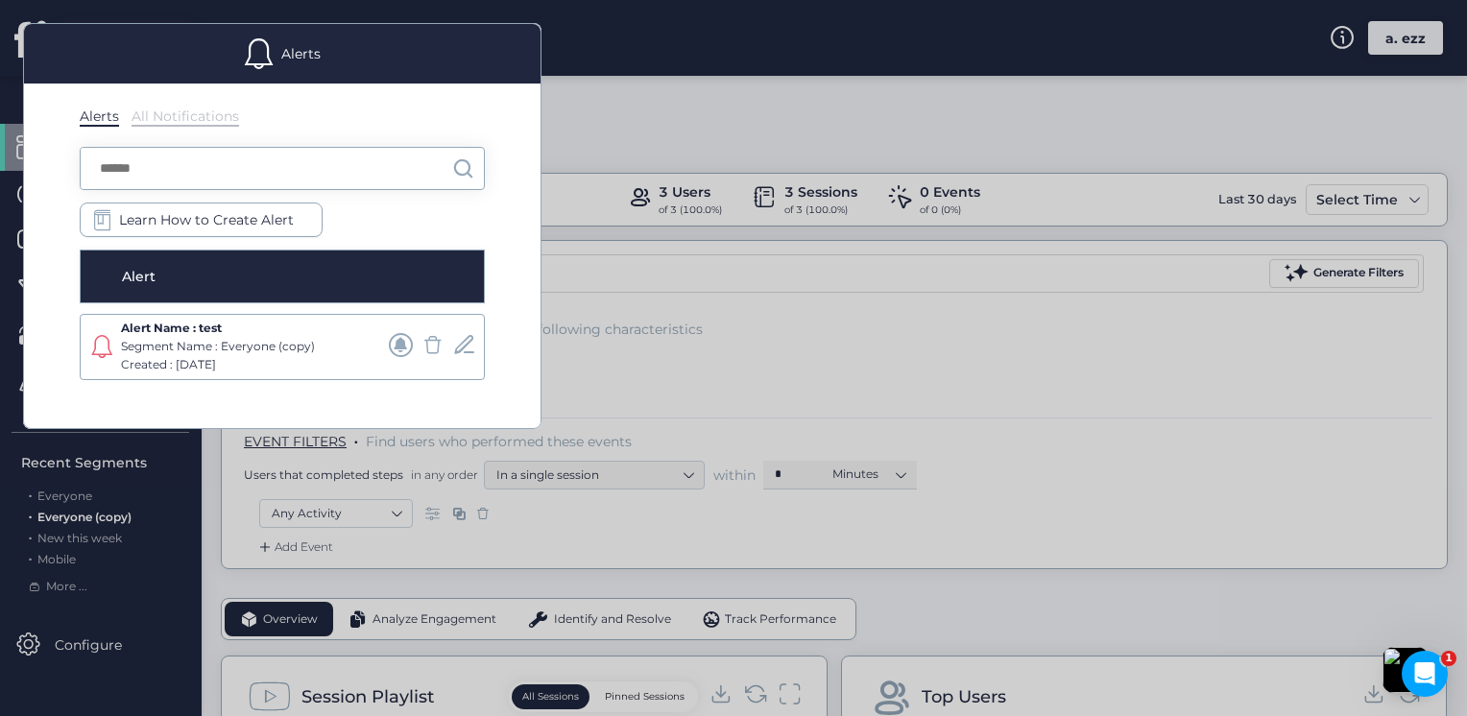
click at [456, 344] on span at bounding box center [464, 345] width 24 height 24
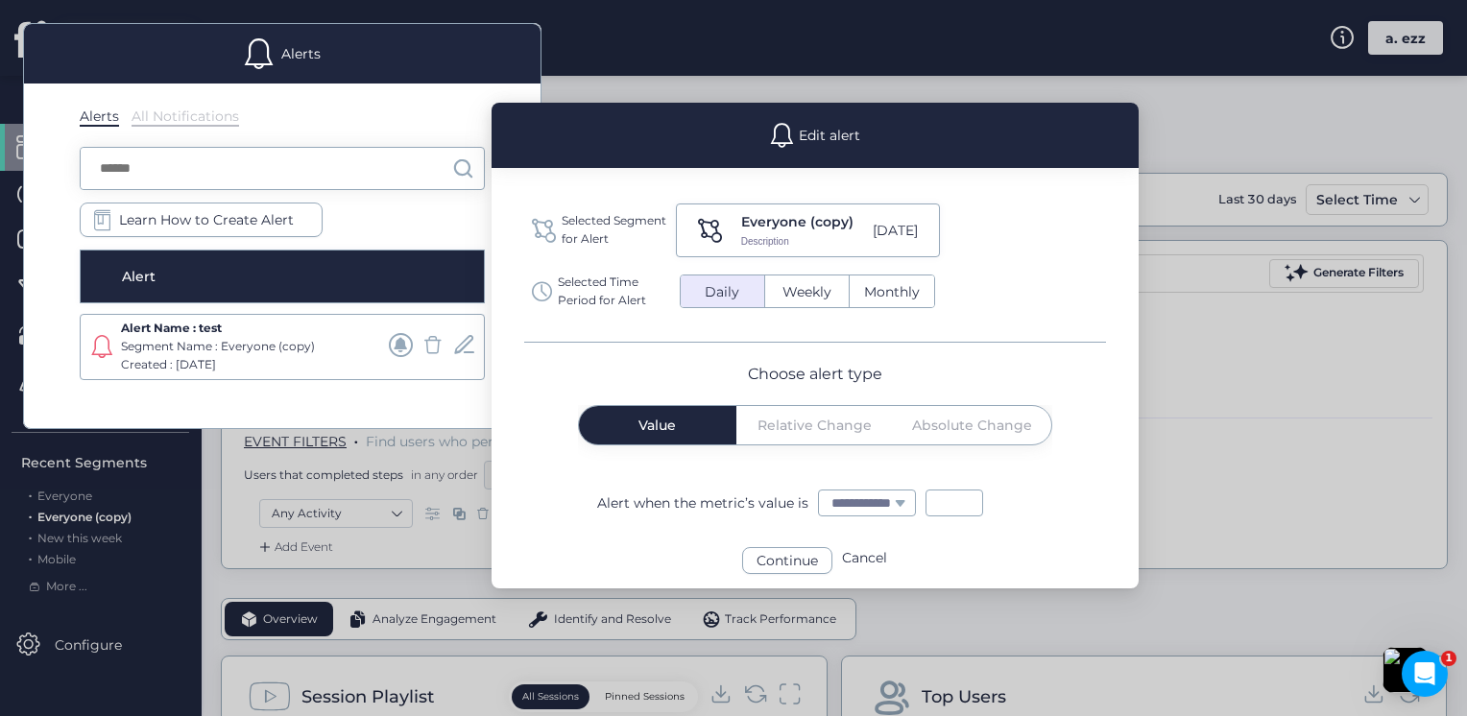
click at [783, 566] on div "Continue" at bounding box center [787, 560] width 90 height 27
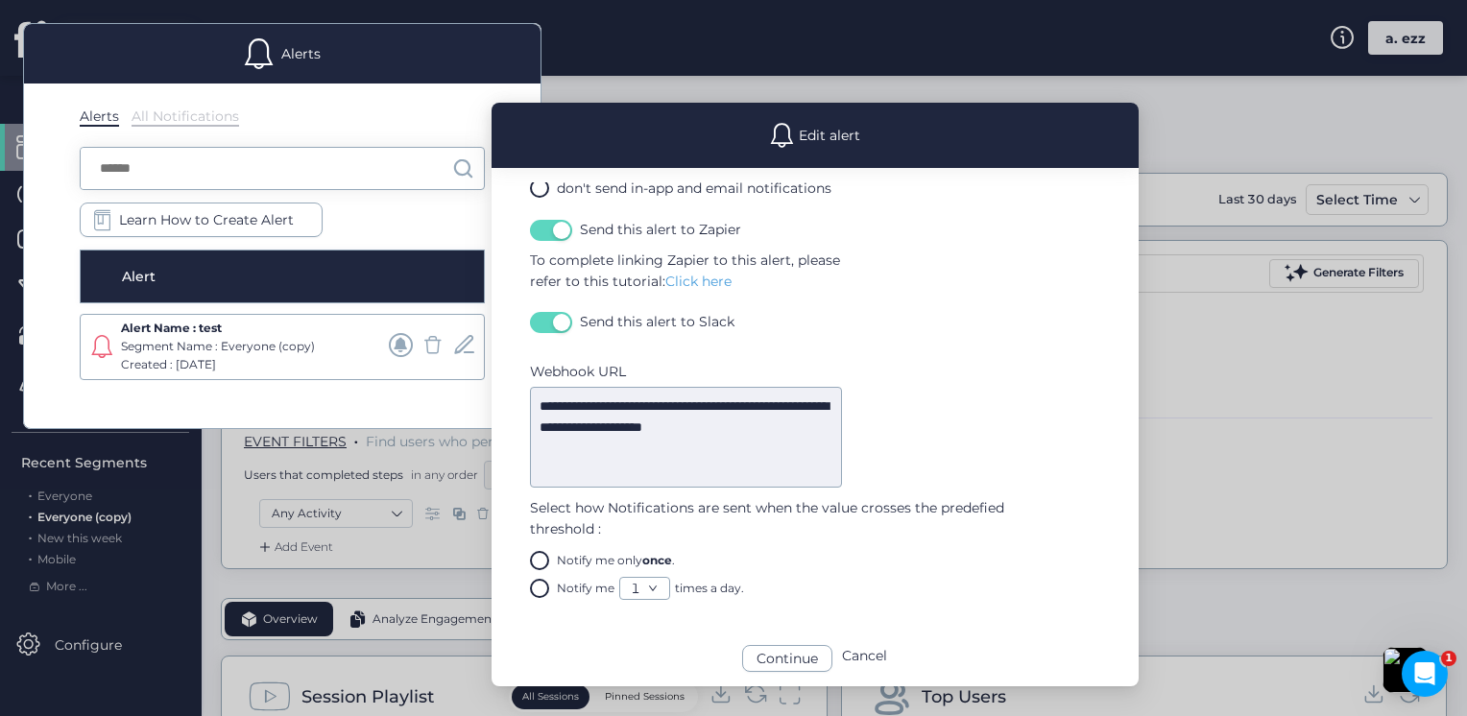
scroll to position [171, 0]
click at [648, 594] on link "1" at bounding box center [644, 586] width 49 height 21
click at [650, 592] on link "1" at bounding box center [644, 586] width 49 height 21
click at [638, 554] on label "Notify me only once ." at bounding box center [612, 559] width 126 height 18
click at [653, 584] on icon at bounding box center [653, 587] width 10 height 10
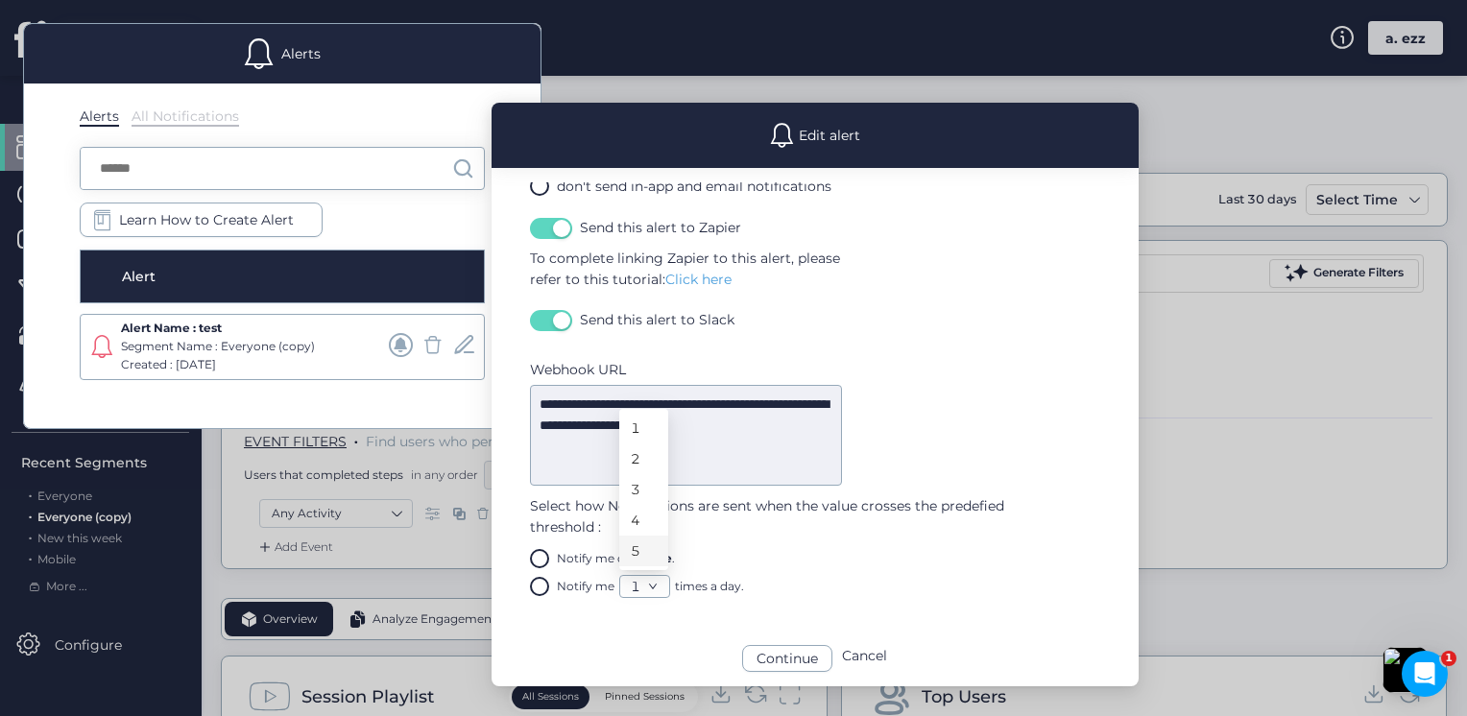
click at [642, 561] on li "5" at bounding box center [643, 551] width 49 height 31
click at [788, 661] on div "Continue" at bounding box center [787, 658] width 90 height 27
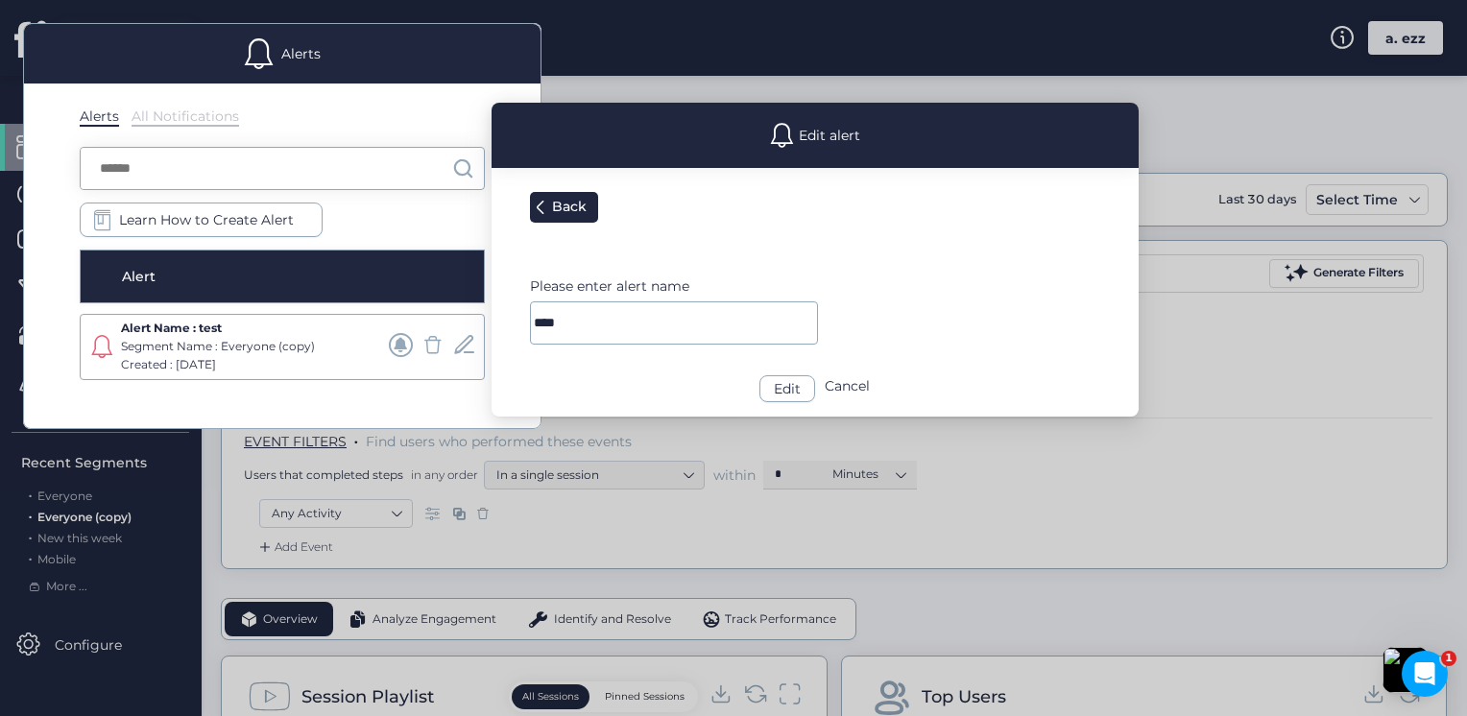
click at [785, 394] on div "Edit" at bounding box center [787, 388] width 56 height 27
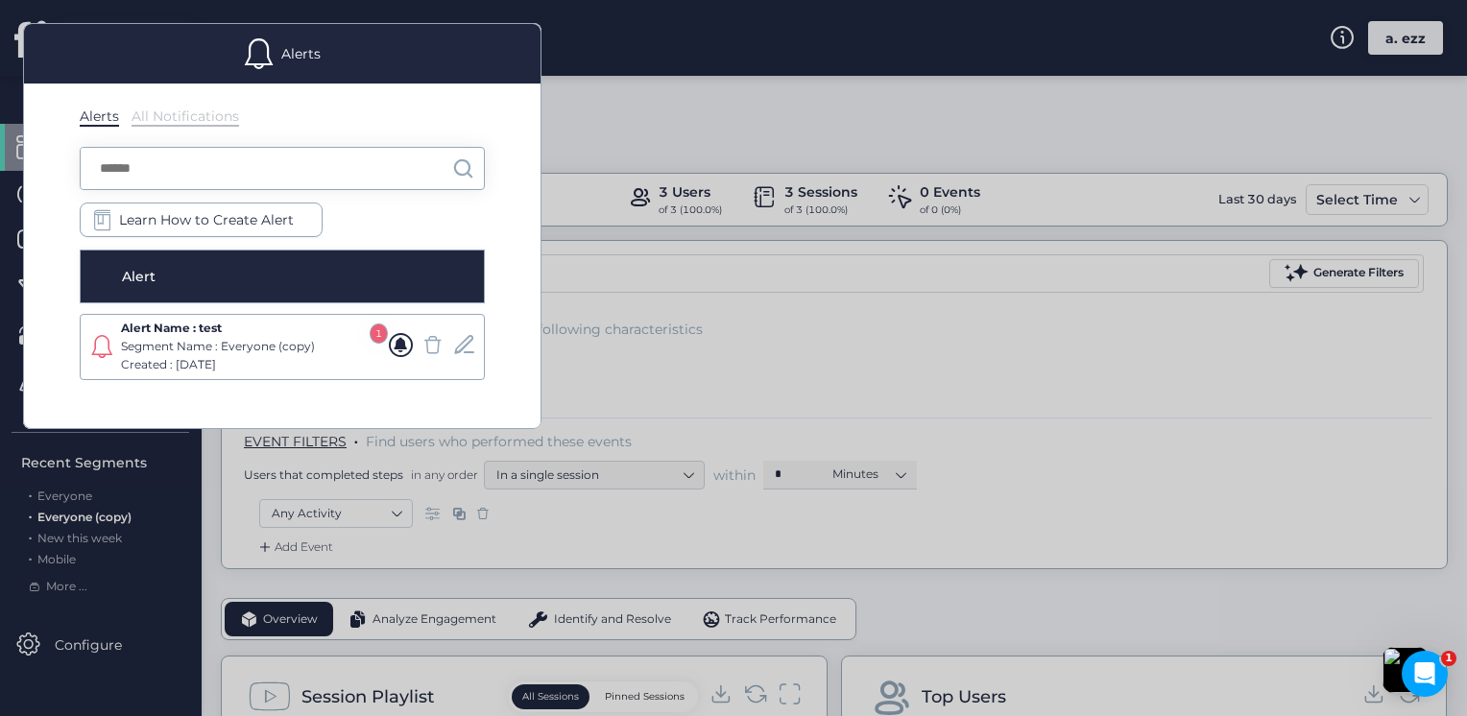
click at [785, 394] on div at bounding box center [733, 358] width 1467 height 716
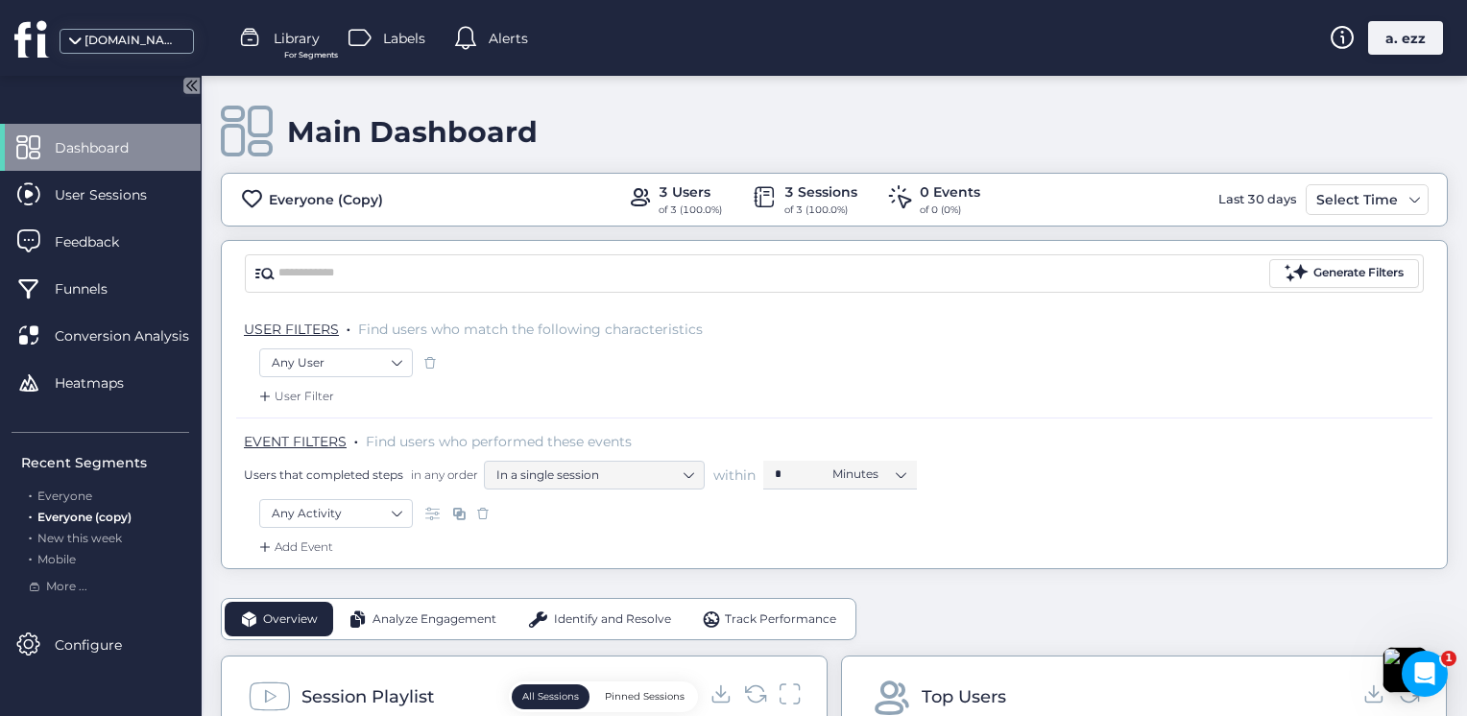
click at [488, 36] on div "Alerts" at bounding box center [491, 38] width 74 height 29
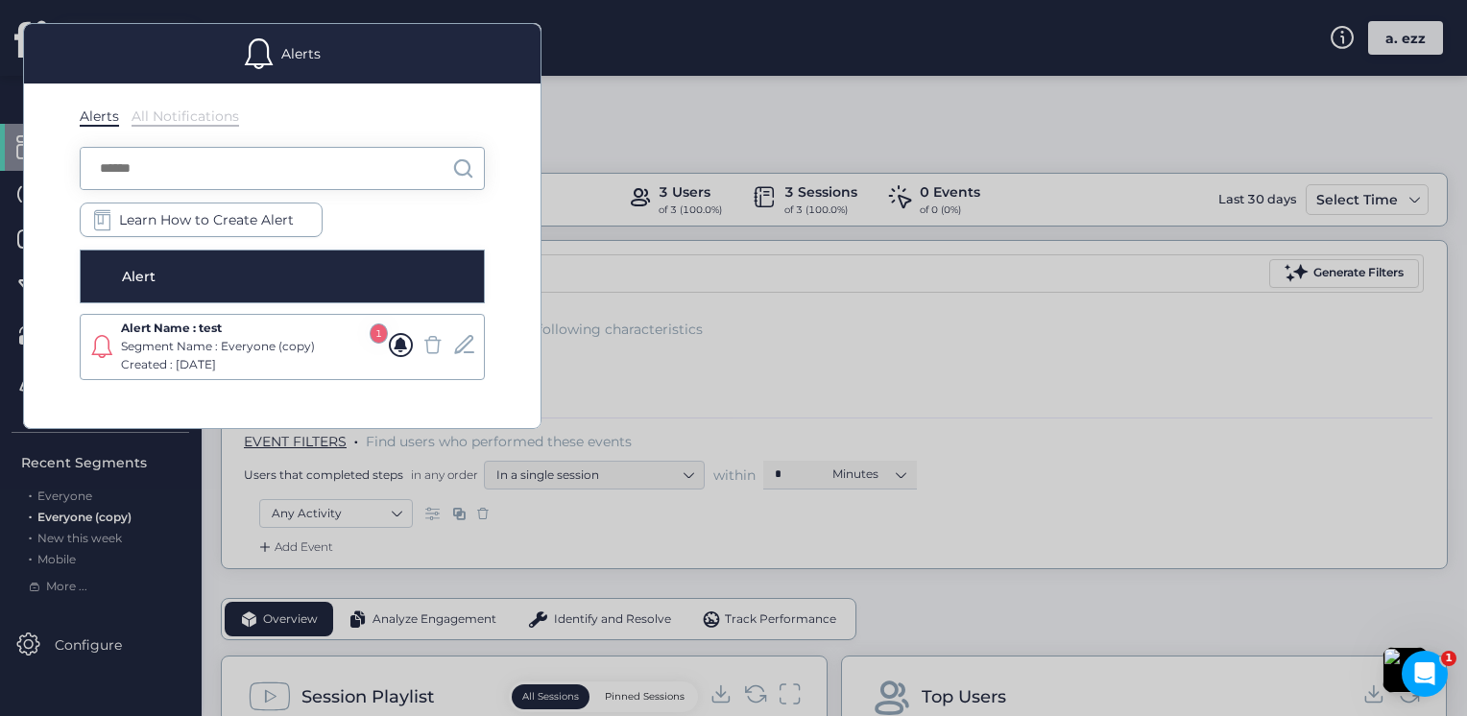
click at [380, 347] on div "Alert Name : test Segment Name : Everyone (copy) Created : Wed. 15 Oct 2025" at bounding box center [252, 347] width 262 height 55
click at [409, 343] on span at bounding box center [401, 345] width 24 height 24
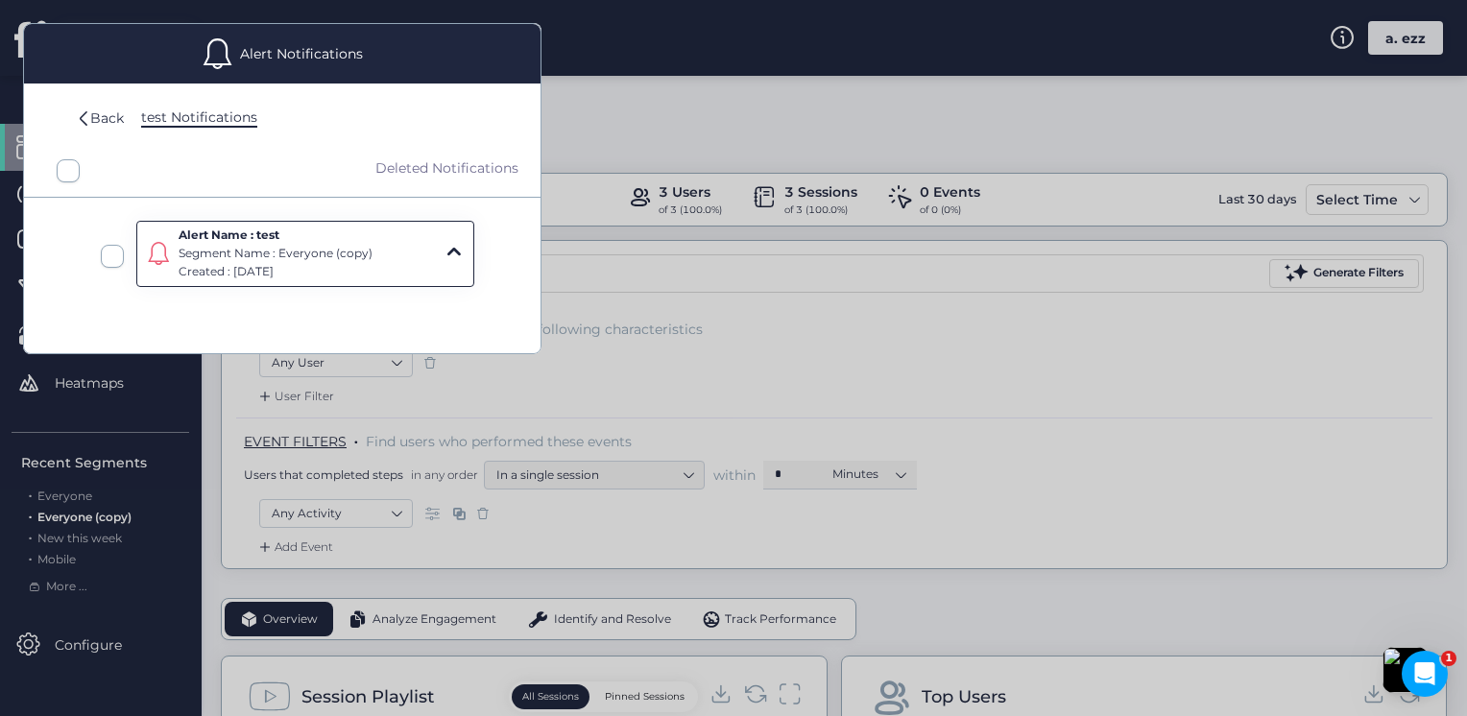
click at [307, 253] on div "Segment Name : Everyone (copy)" at bounding box center [291, 254] width 225 height 18
click at [443, 250] on span at bounding box center [453, 252] width 24 height 24
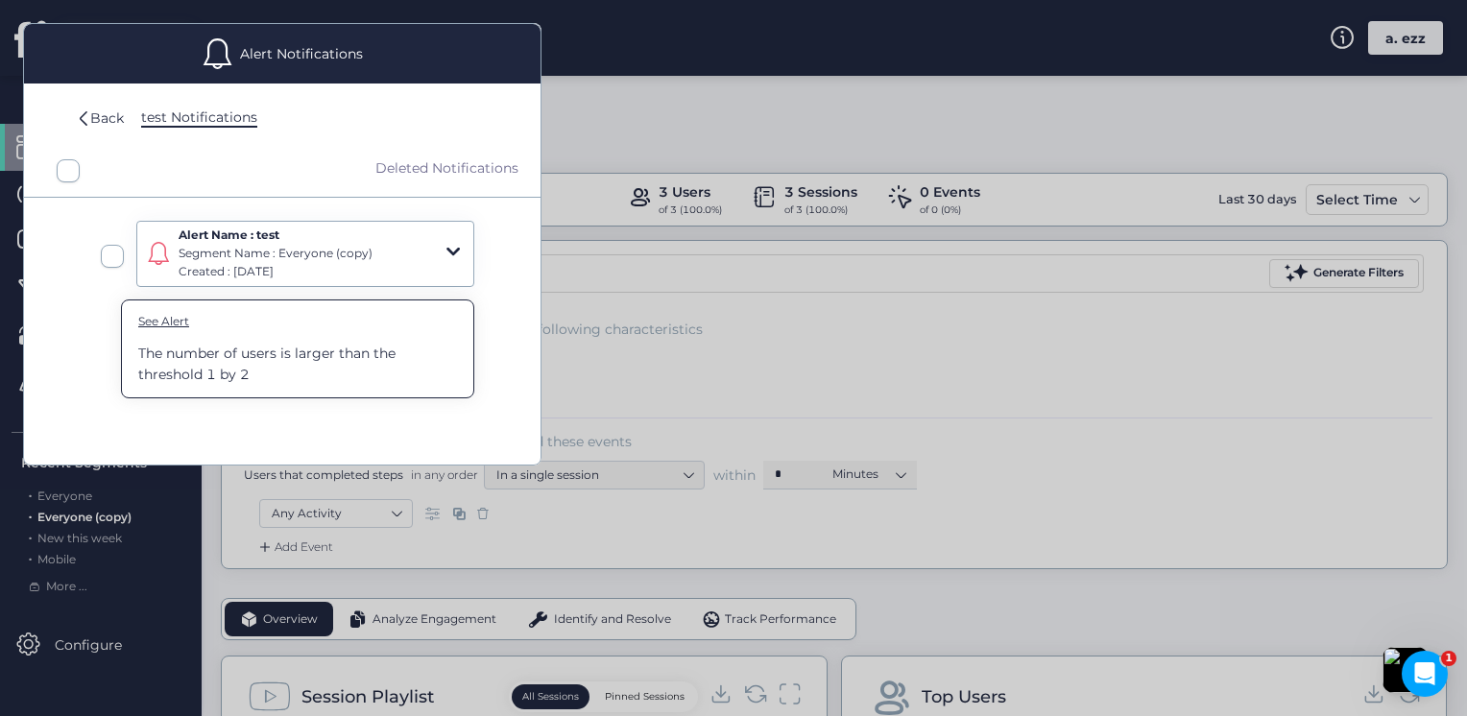
click at [625, 294] on div at bounding box center [733, 358] width 1467 height 716
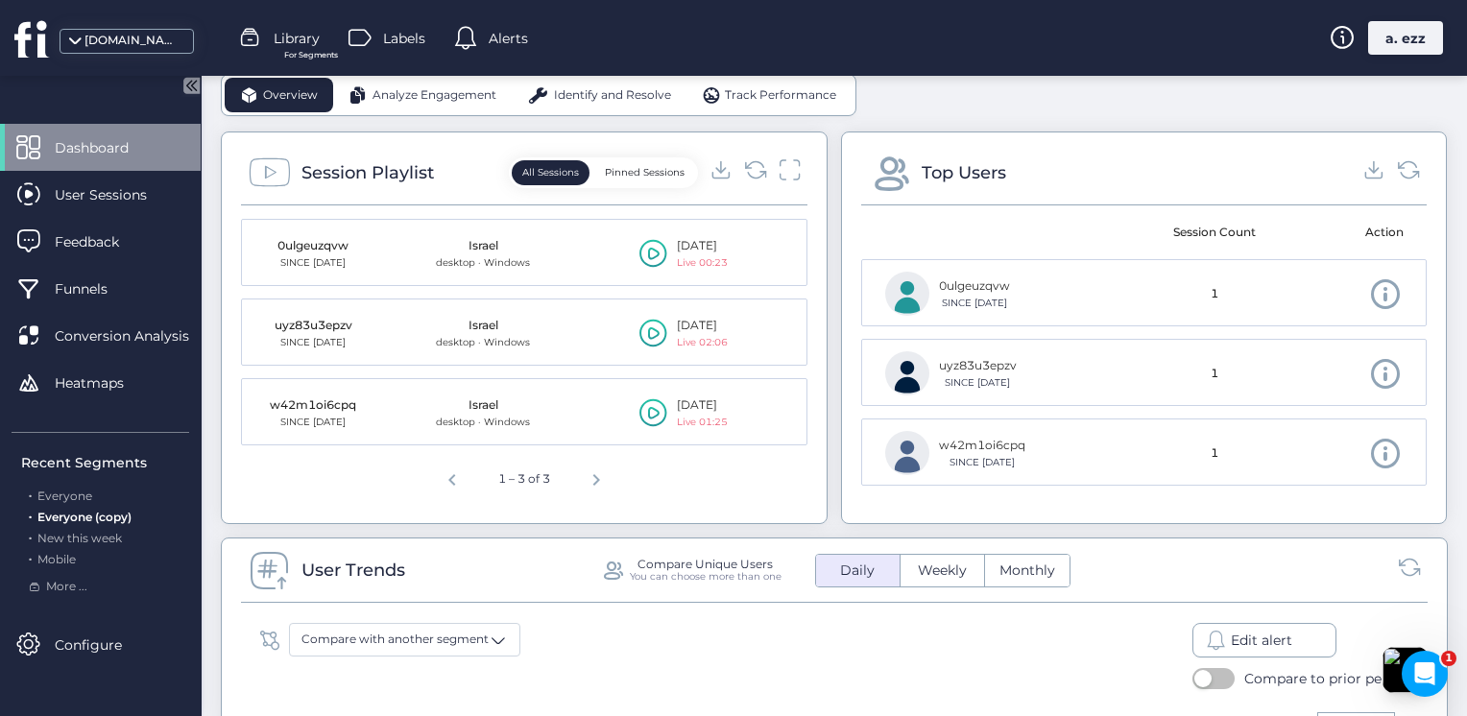
scroll to position [480, 0]
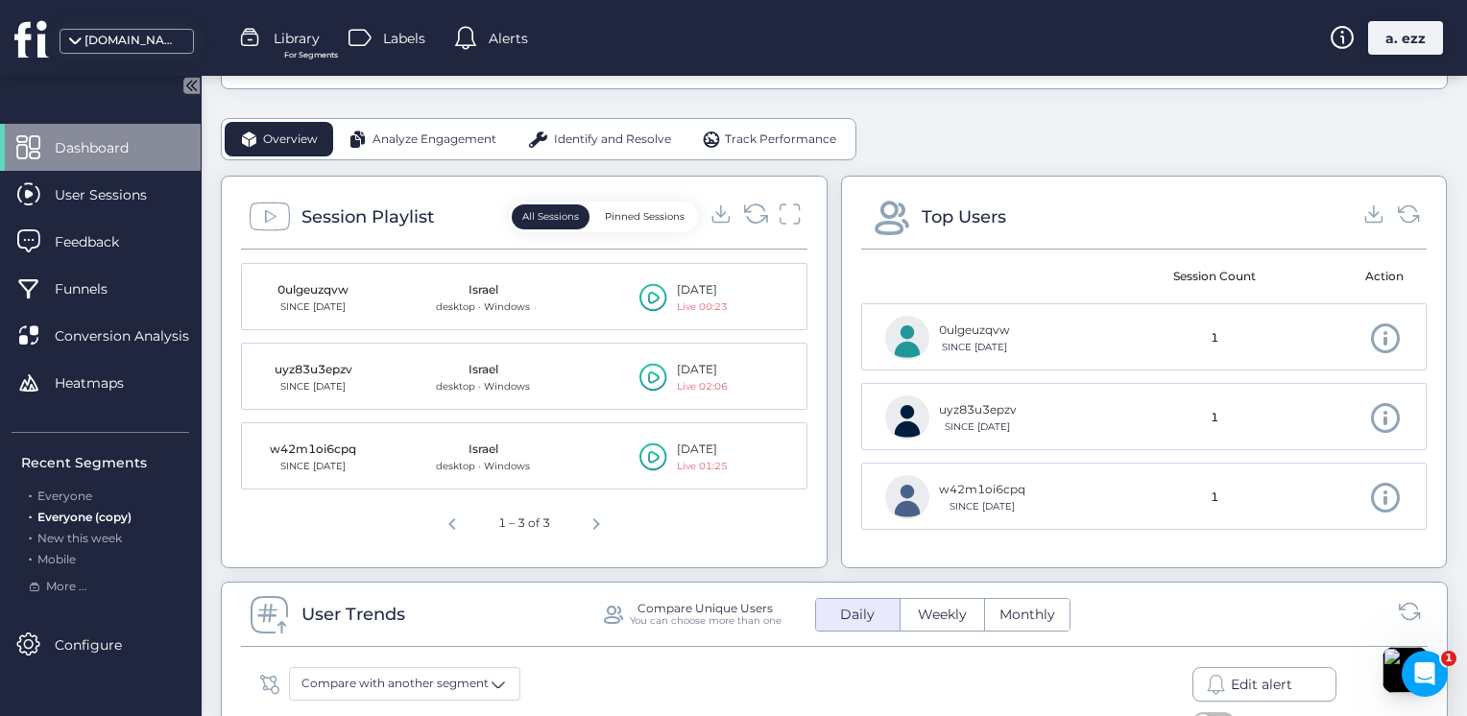
click at [742, 212] on icon at bounding box center [755, 214] width 26 height 26
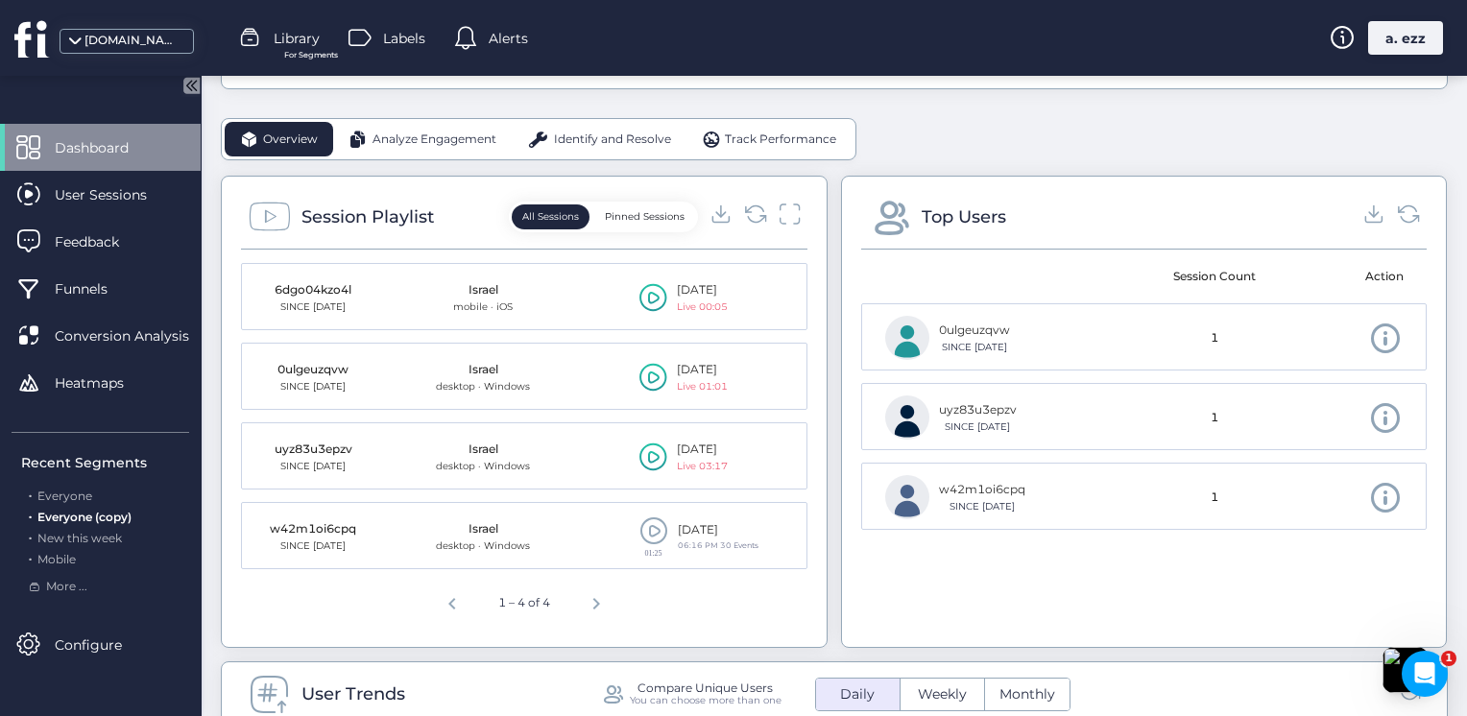
click at [648, 292] on icon at bounding box center [654, 298] width 12 height 12
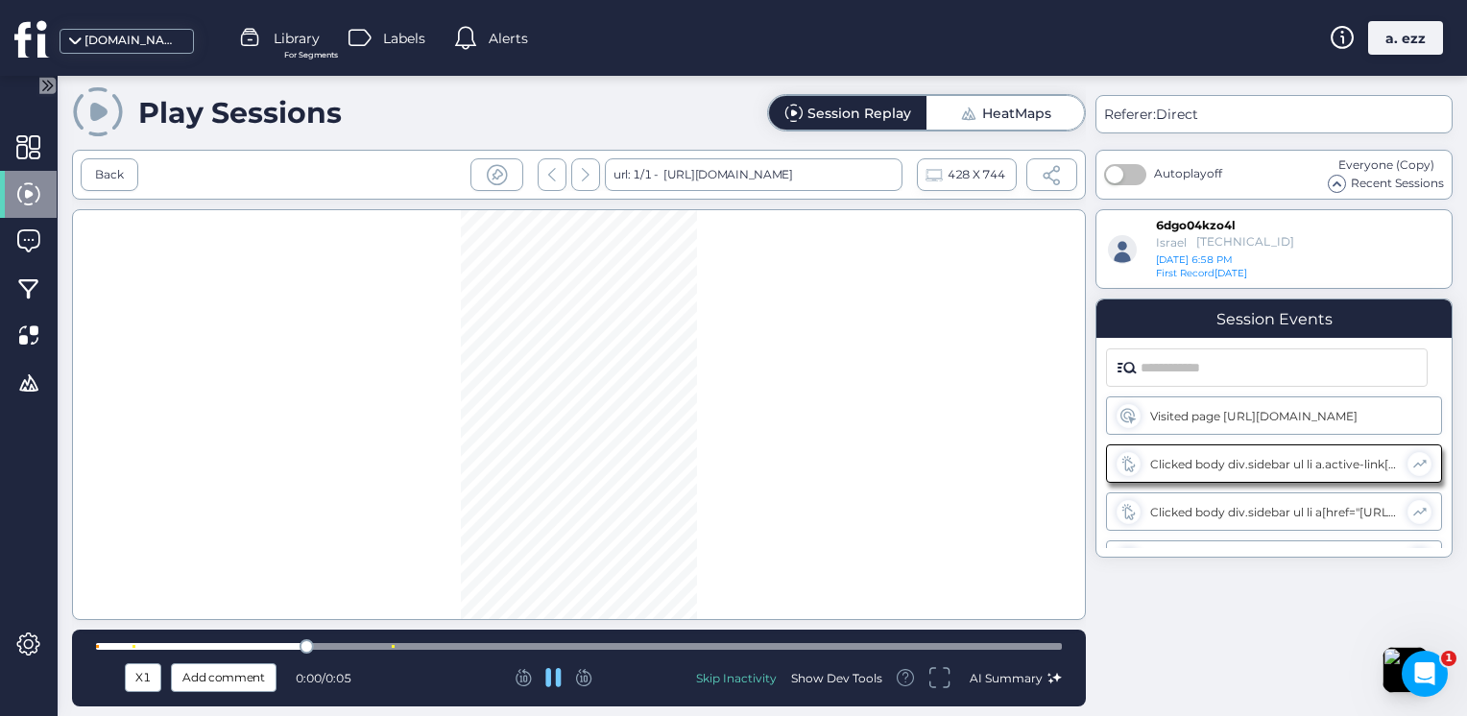
scroll to position [31, 0]
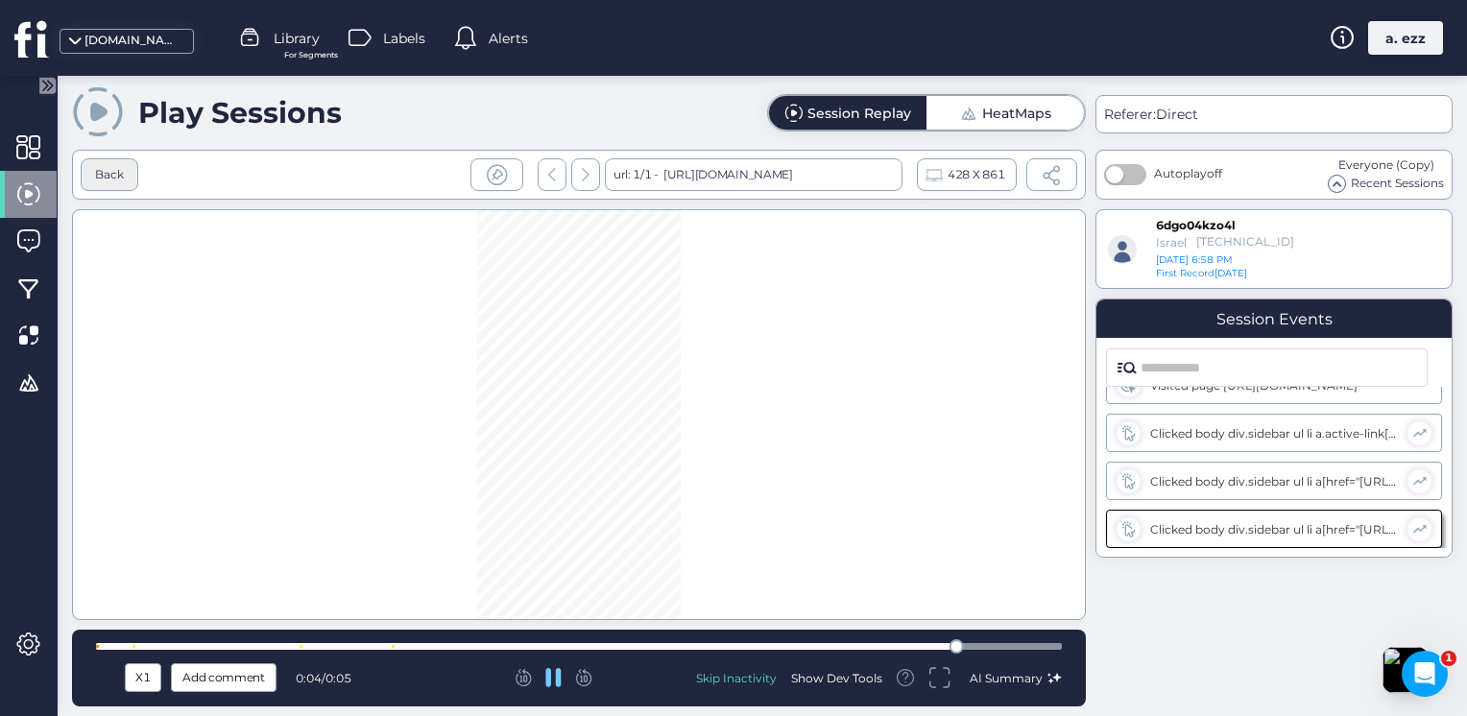
drag, startPoint x: 756, startPoint y: 424, endPoint x: 115, endPoint y: 182, distance: 685.2
click at [115, 182] on div "Back" at bounding box center [110, 174] width 58 height 33
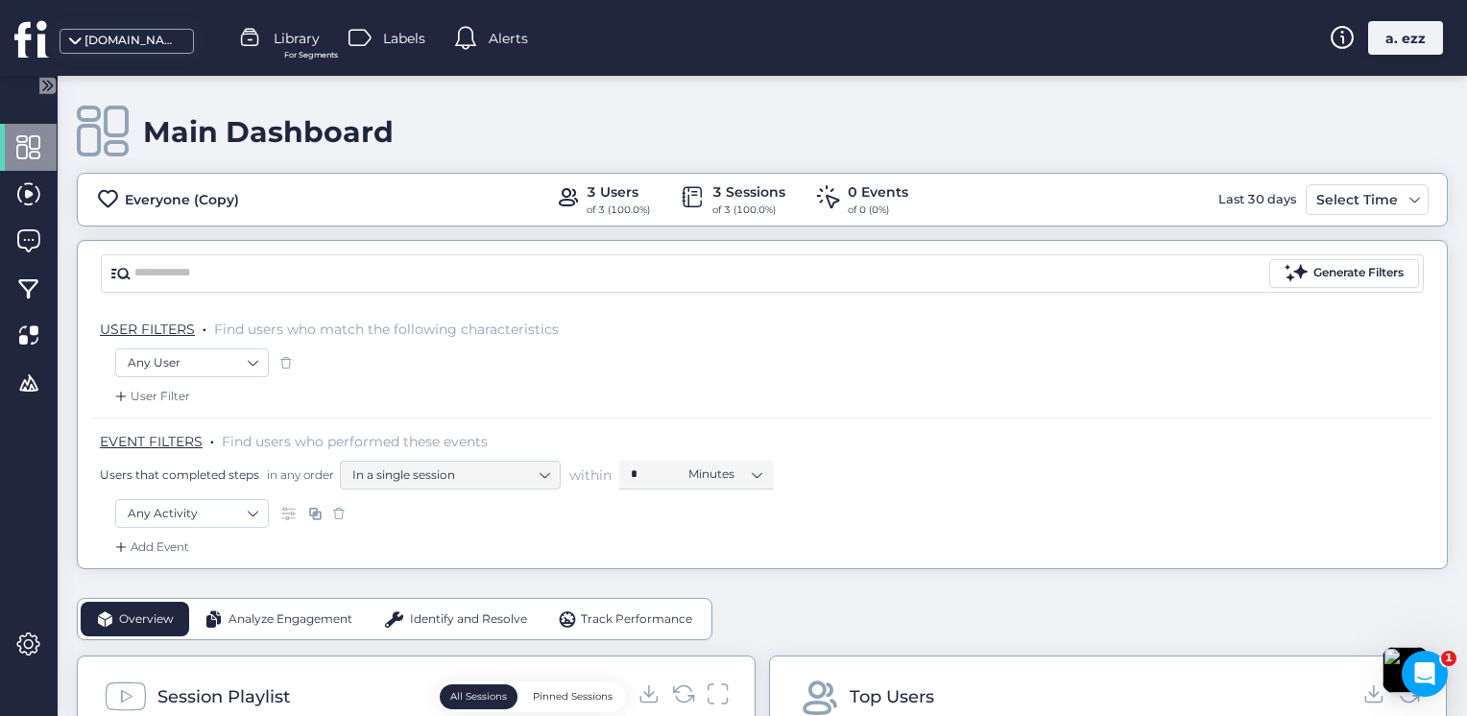
click at [312, 60] on span "For Segments" at bounding box center [311, 55] width 54 height 12
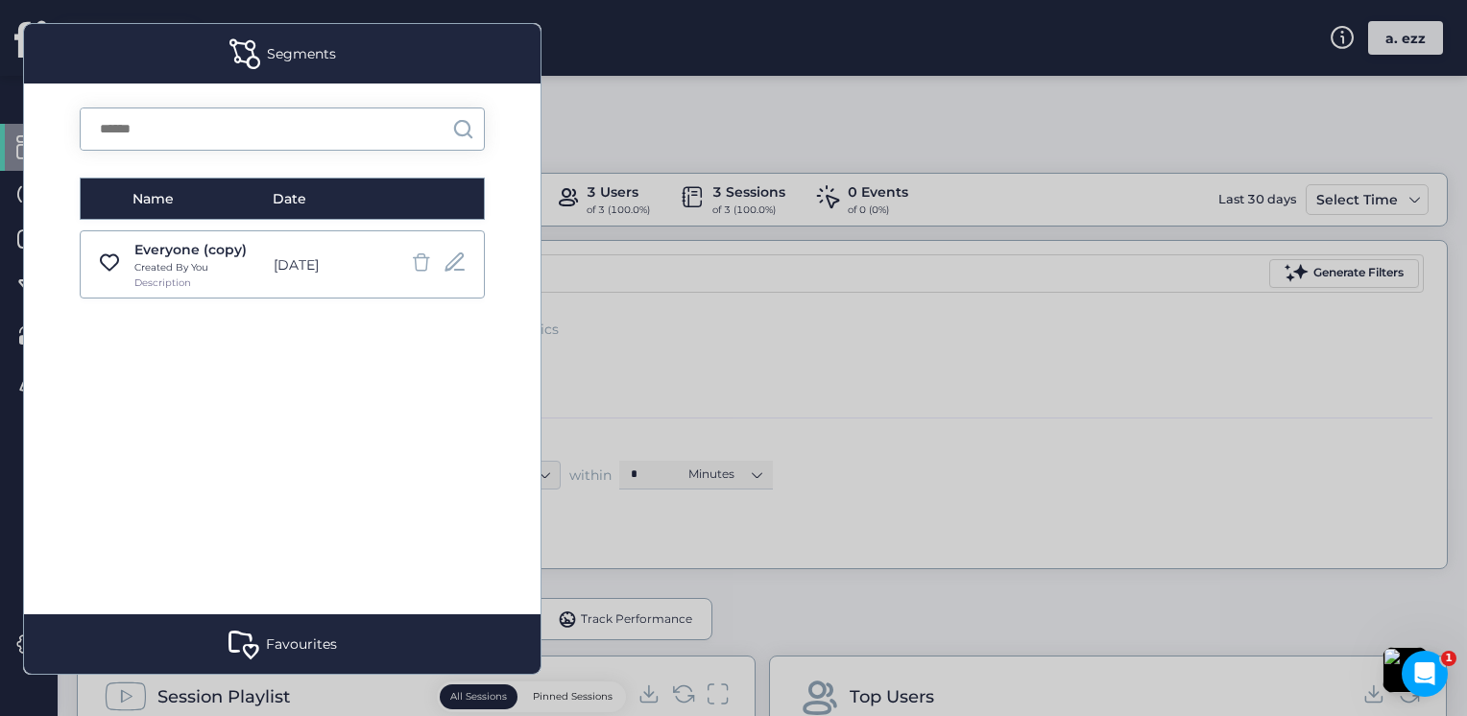
click at [634, 152] on div at bounding box center [733, 358] width 1467 height 716
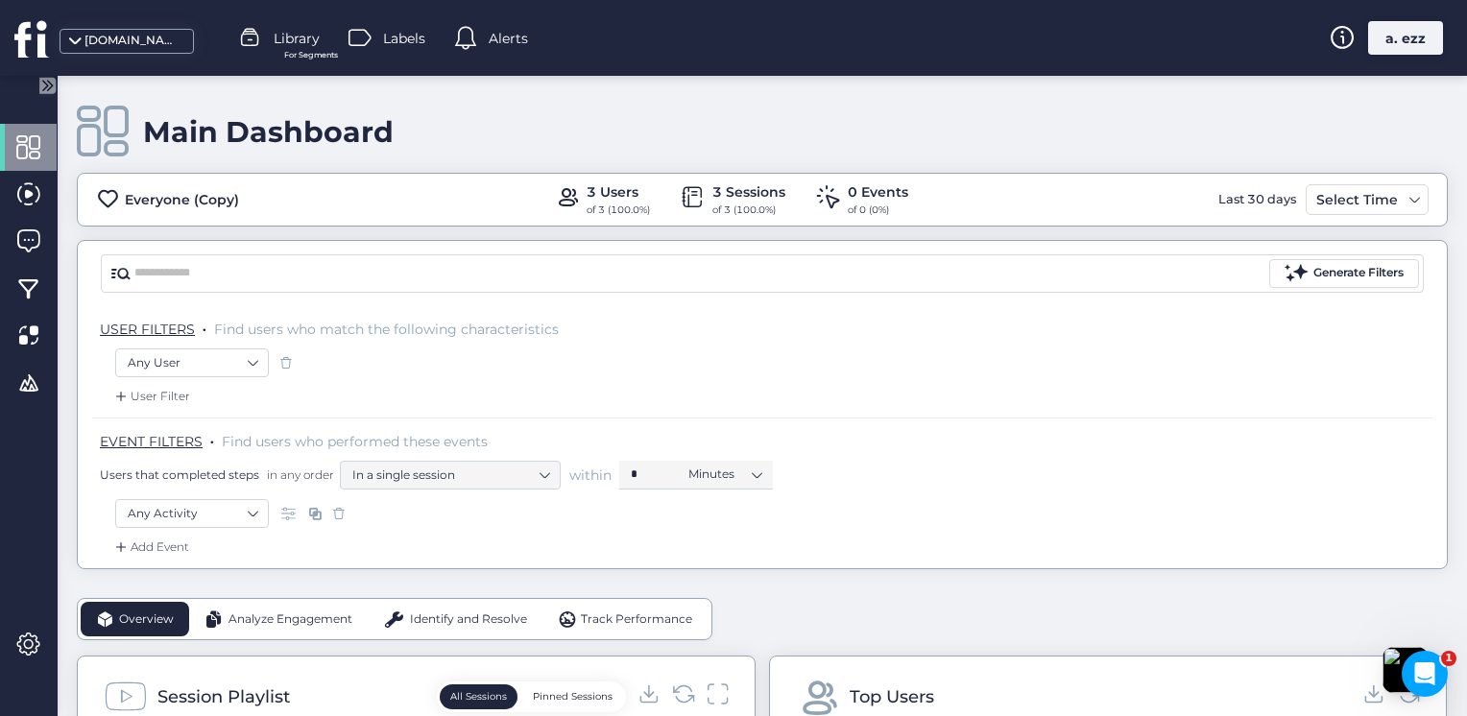
click at [507, 49] on div "Alerts" at bounding box center [491, 38] width 74 height 29
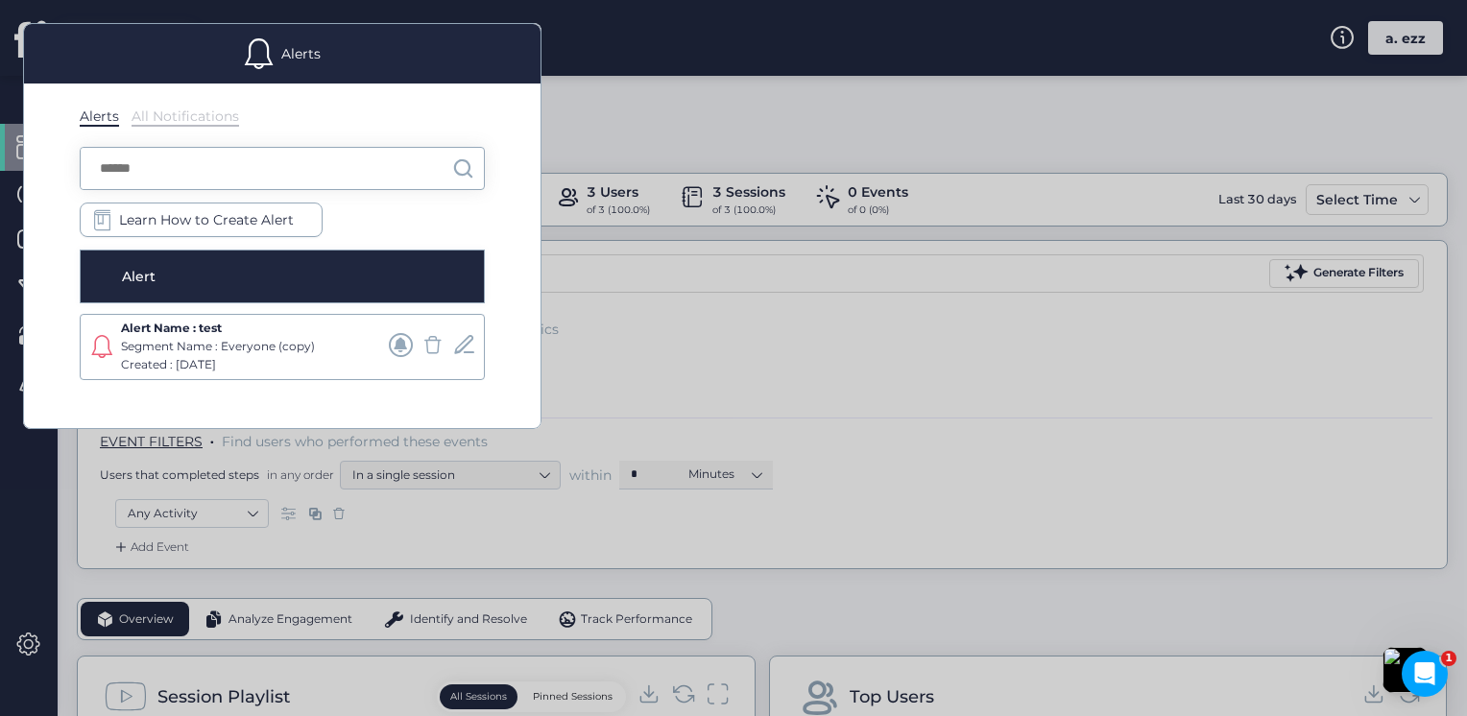
click at [590, 124] on div at bounding box center [733, 358] width 1467 height 716
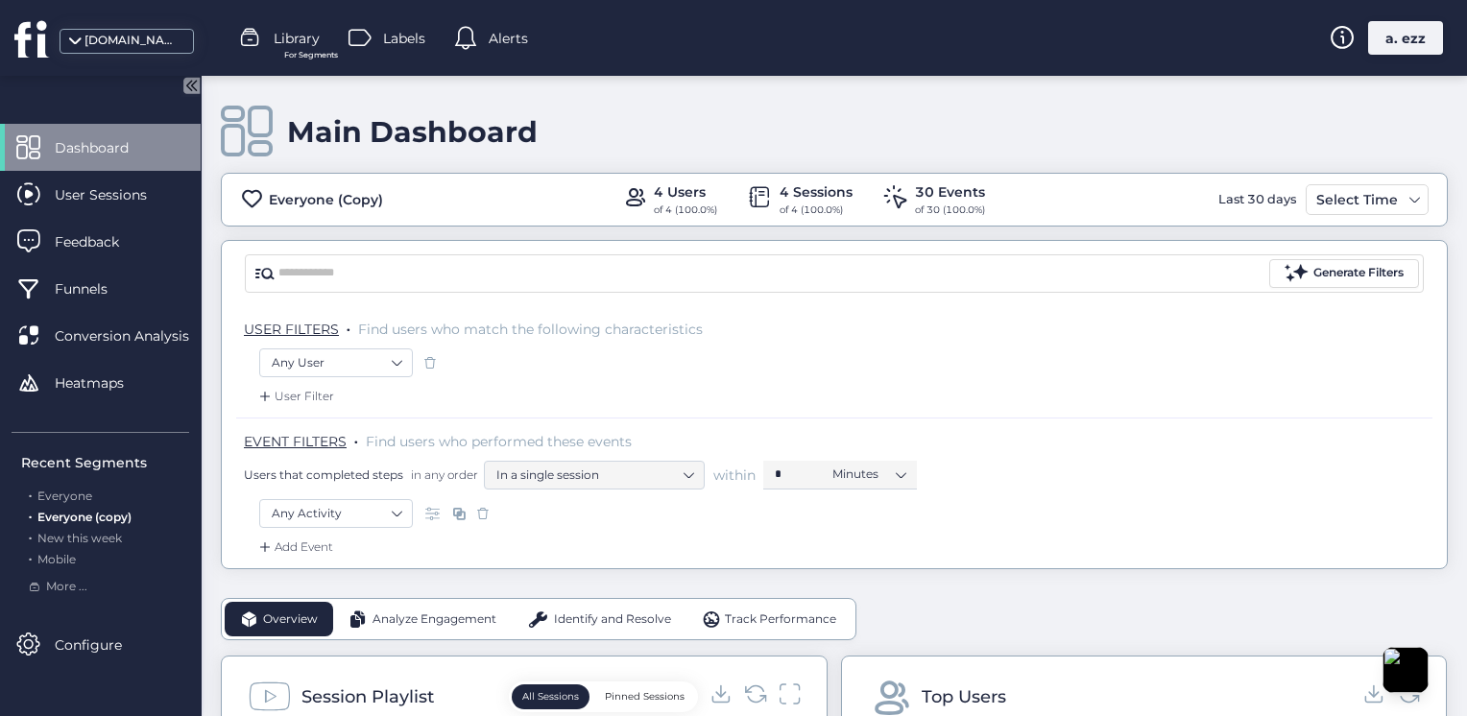
click at [482, 27] on div at bounding box center [468, 38] width 29 height 29
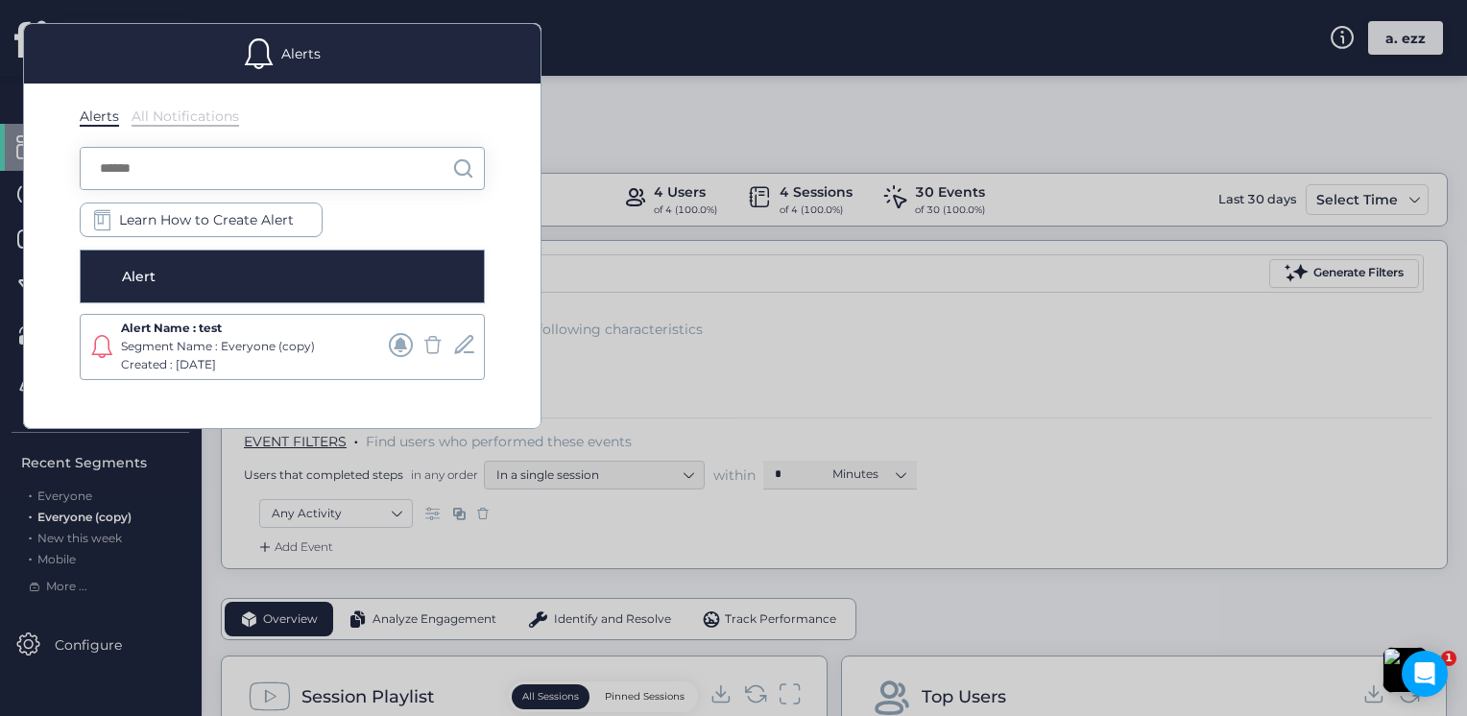
click at [638, 175] on div at bounding box center [733, 358] width 1467 height 716
